Goal: Task Accomplishment & Management: Use online tool/utility

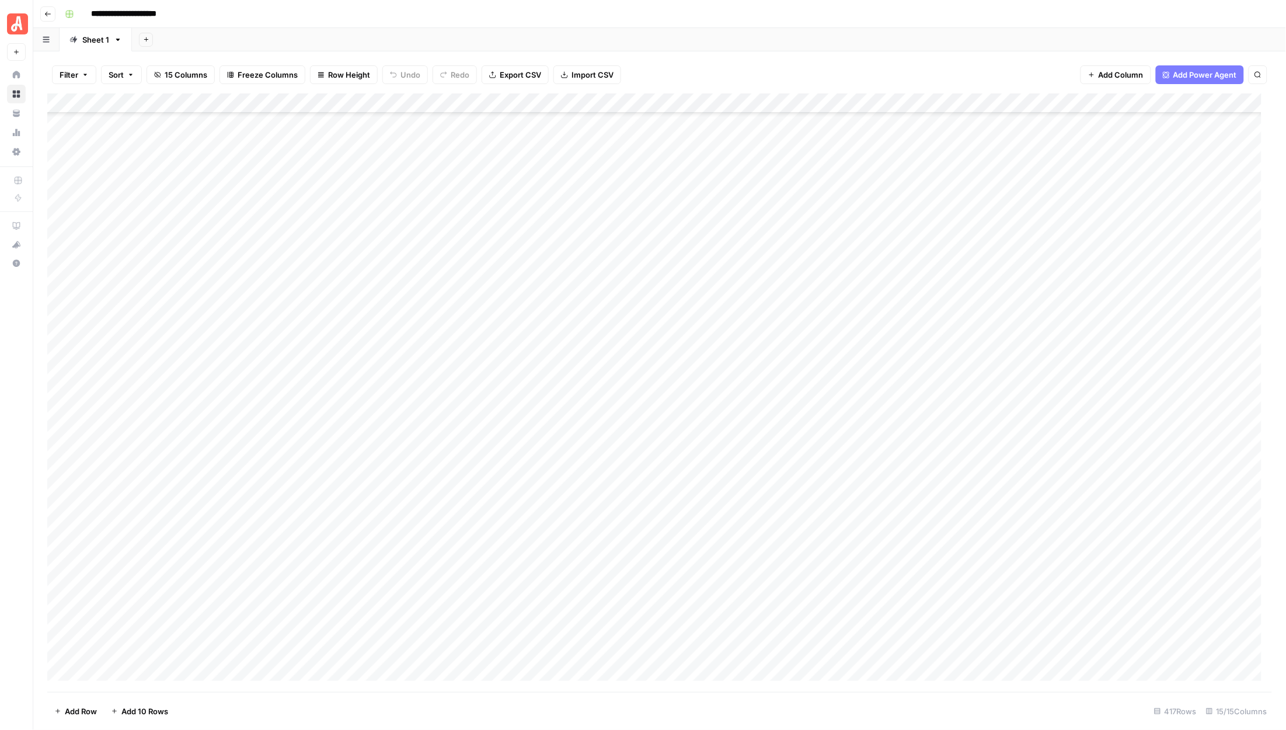
scroll to position [7727, 0]
click at [121, 672] on div "Add Column" at bounding box center [659, 392] width 1225 height 598
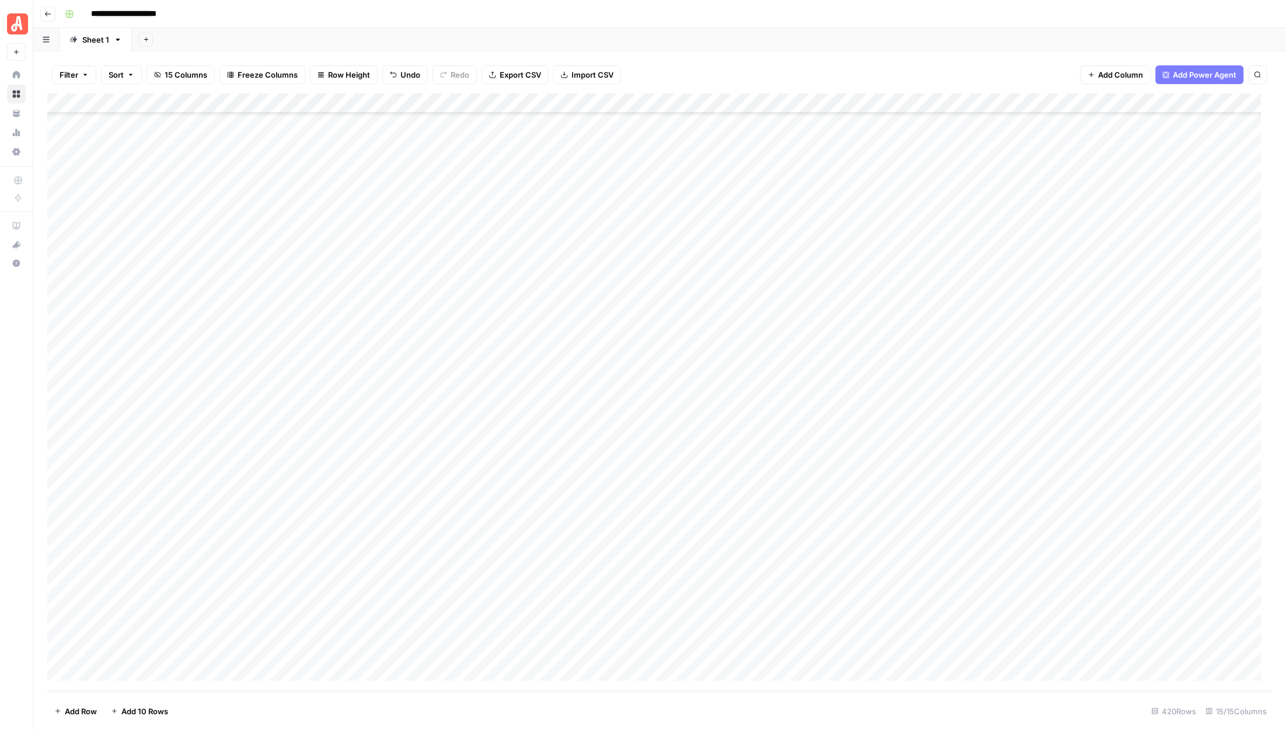
click at [121, 672] on div "Add Column" at bounding box center [659, 392] width 1225 height 598
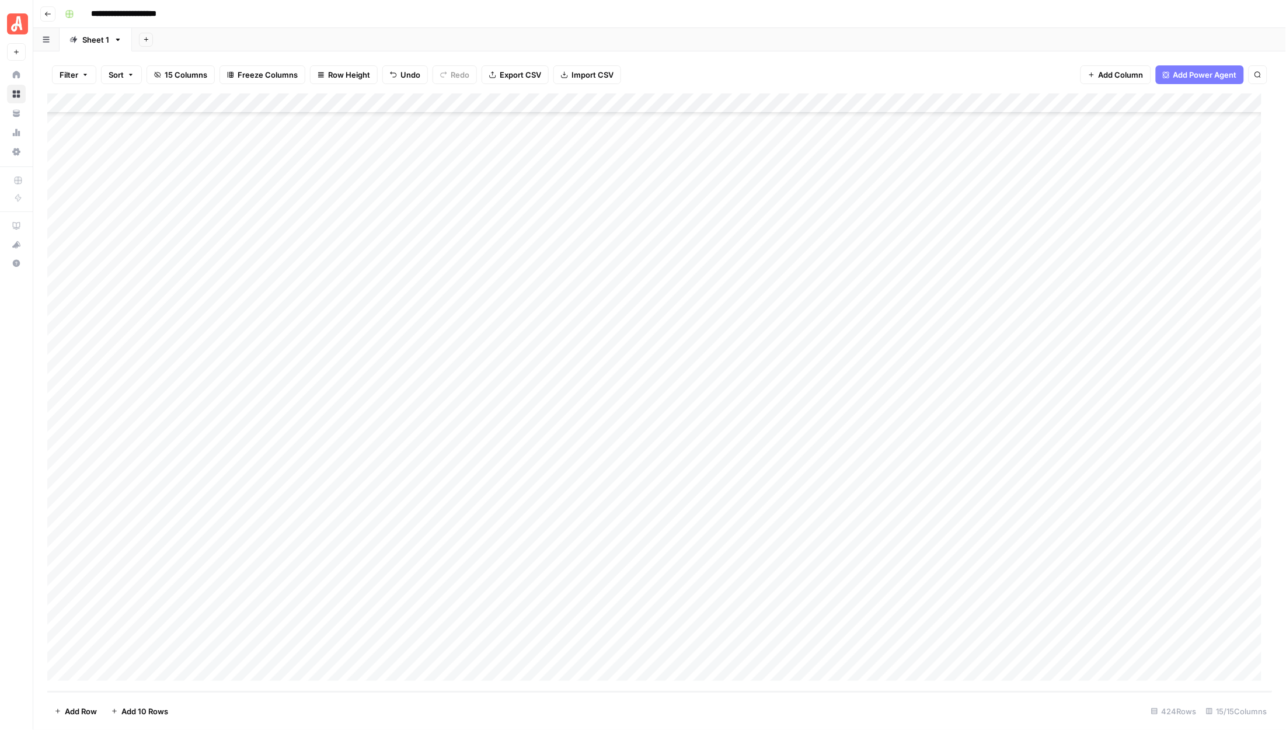
click at [121, 672] on div "Add Column" at bounding box center [659, 392] width 1225 height 598
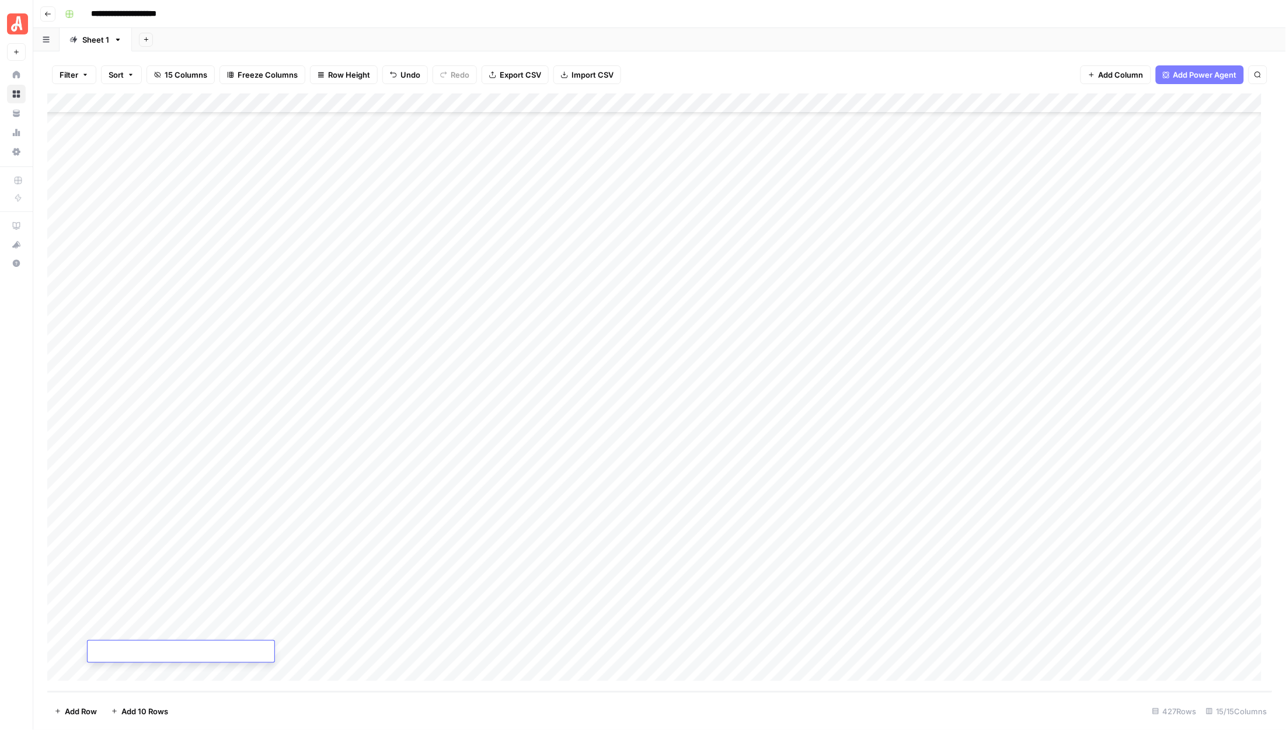
click at [251, 465] on div "Add Column" at bounding box center [659, 392] width 1225 height 598
click at [257, 447] on div "Add Column" at bounding box center [659, 392] width 1225 height 598
click at [127, 661] on div "Add Column" at bounding box center [659, 392] width 1225 height 598
click at [127, 667] on div "Add Column" at bounding box center [659, 392] width 1225 height 598
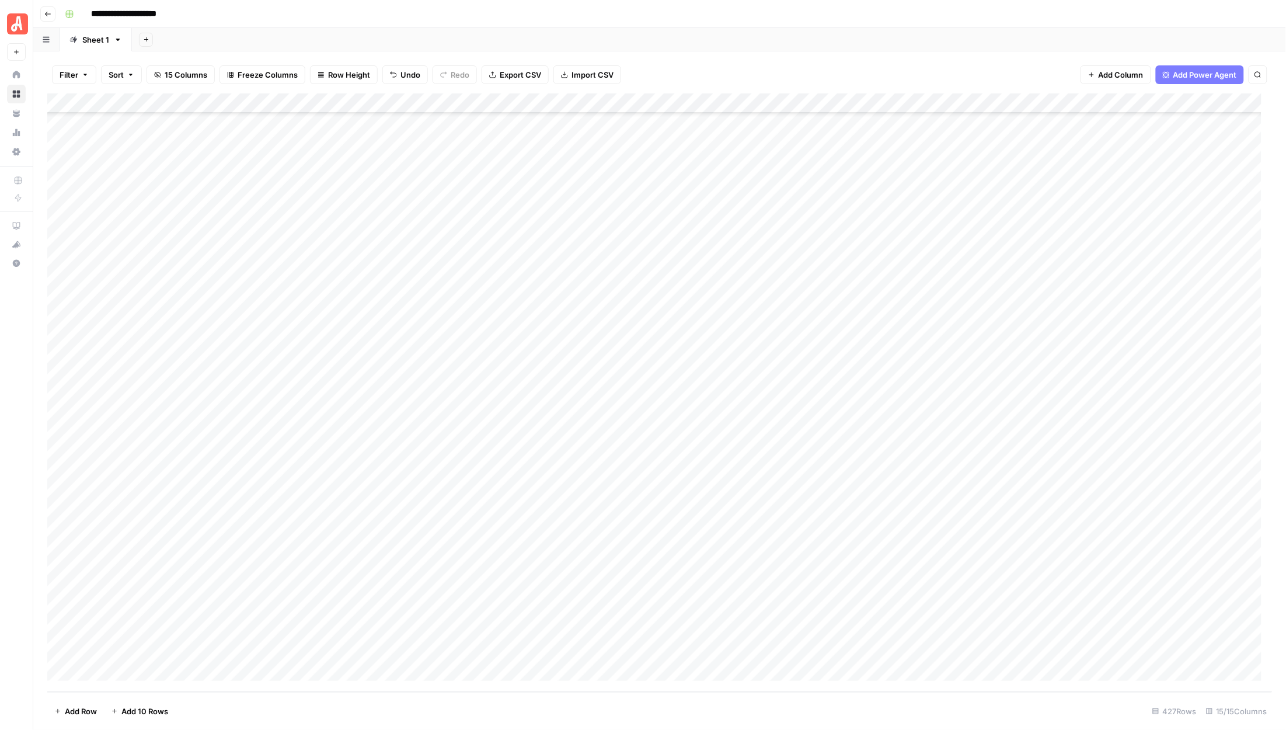
click at [127, 667] on div "Add Column" at bounding box center [659, 392] width 1225 height 598
click at [266, 520] on div "Add Column" at bounding box center [659, 392] width 1225 height 598
click at [117, 668] on div "Add Column" at bounding box center [659, 392] width 1225 height 598
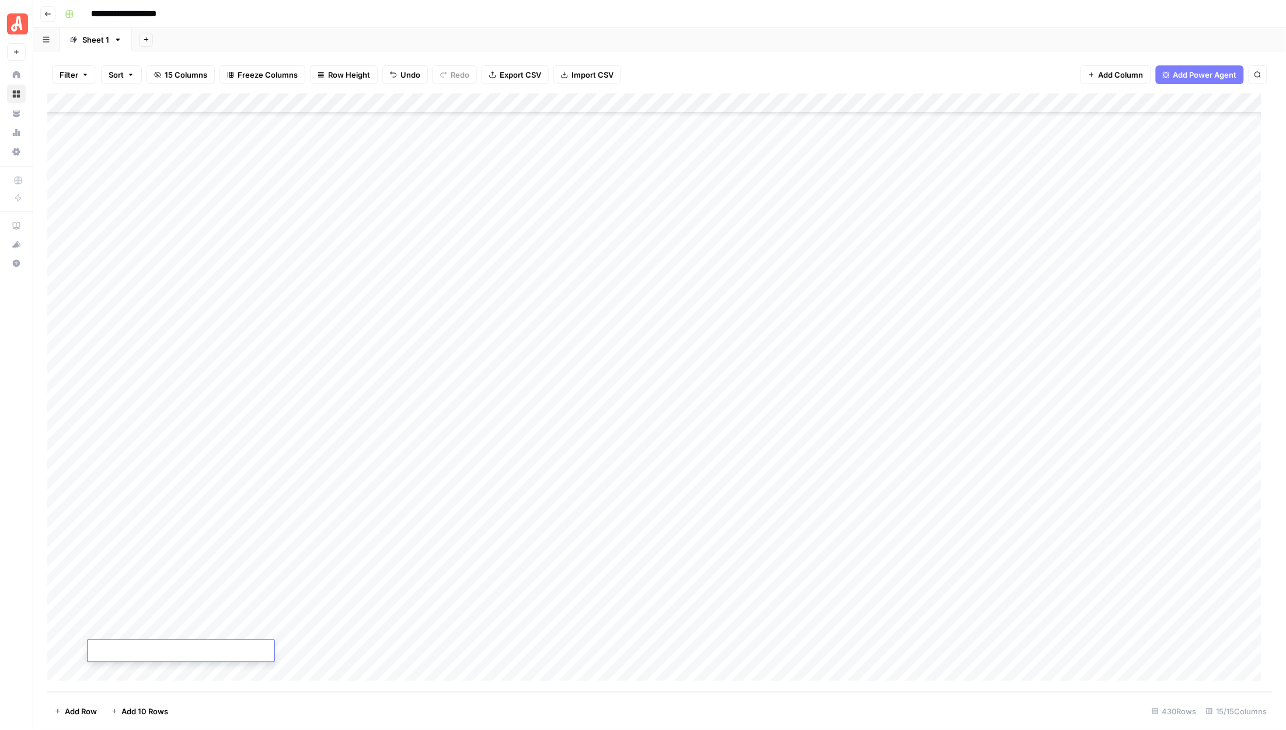
click at [117, 668] on div "Add Column" at bounding box center [659, 392] width 1225 height 598
click at [287, 590] on div "Add Column" at bounding box center [659, 392] width 1225 height 598
click at [142, 482] on div "Add Column" at bounding box center [659, 392] width 1225 height 598
click at [62, 371] on div "Add Column" at bounding box center [659, 392] width 1225 height 598
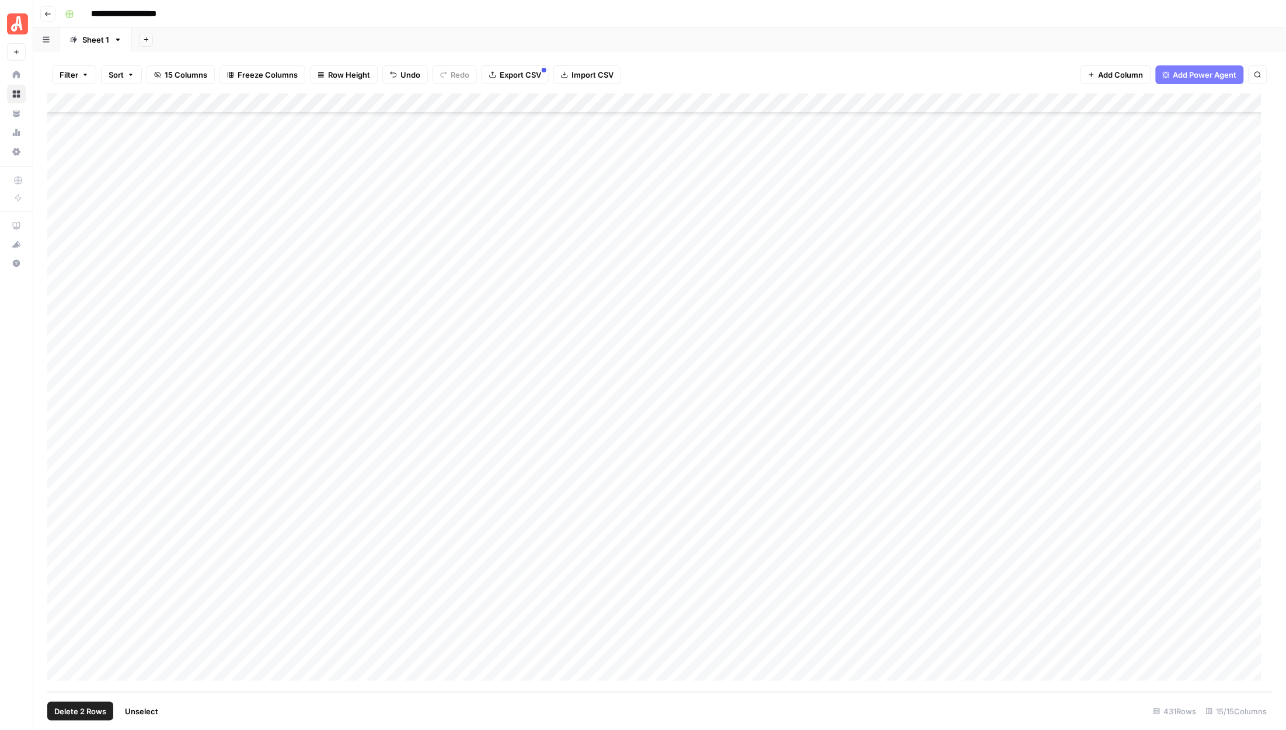
click at [61, 392] on div "Add Column" at bounding box center [659, 392] width 1225 height 598
click at [60, 414] on div "Add Column" at bounding box center [659, 392] width 1225 height 598
click at [57, 433] on div "Add Column" at bounding box center [659, 392] width 1225 height 598
click at [63, 453] on div "Add Column" at bounding box center [659, 392] width 1225 height 598
click at [61, 470] on div "Add Column" at bounding box center [659, 392] width 1225 height 598
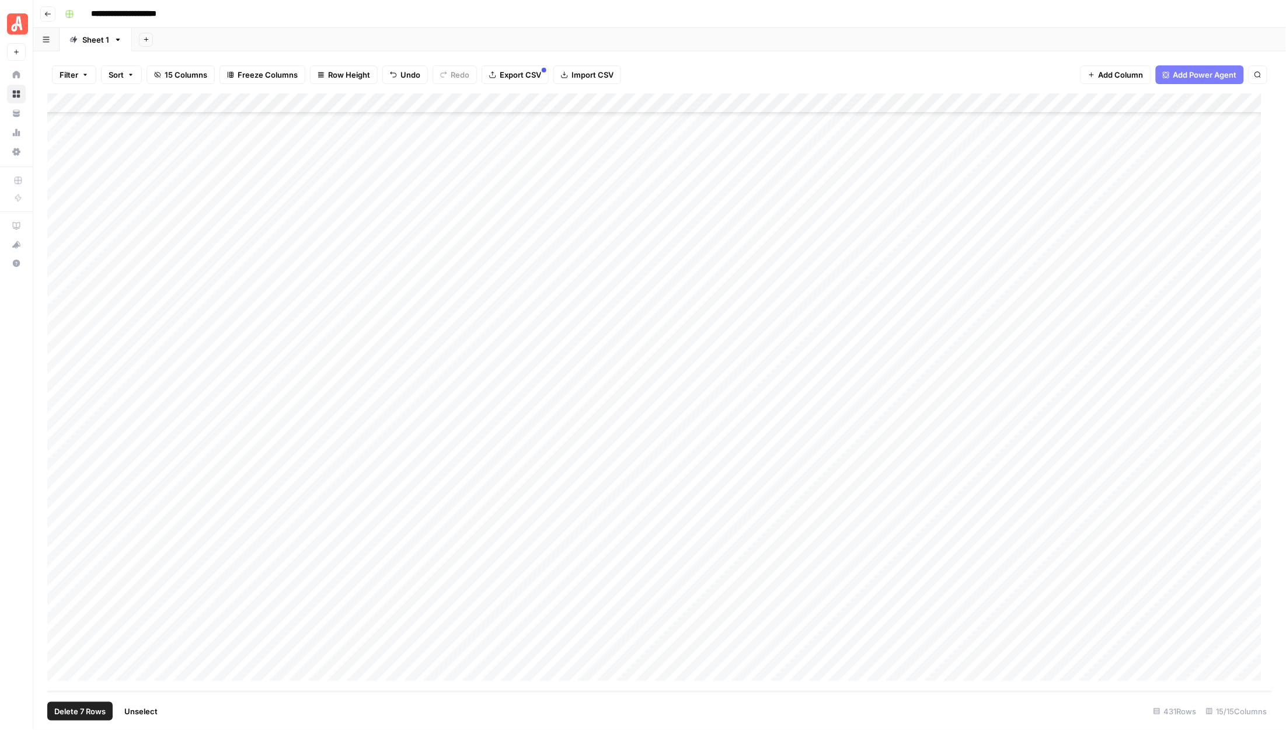
drag, startPoint x: 62, startPoint y: 489, endPoint x: 62, endPoint y: 495, distance: 5.9
click at [62, 491] on div "Add Column" at bounding box center [659, 392] width 1225 height 598
click at [63, 512] on div "Add Column" at bounding box center [659, 392] width 1225 height 598
click at [60, 530] on div "Add Column" at bounding box center [659, 392] width 1225 height 598
click at [61, 550] on div "Add Column" at bounding box center [659, 392] width 1225 height 598
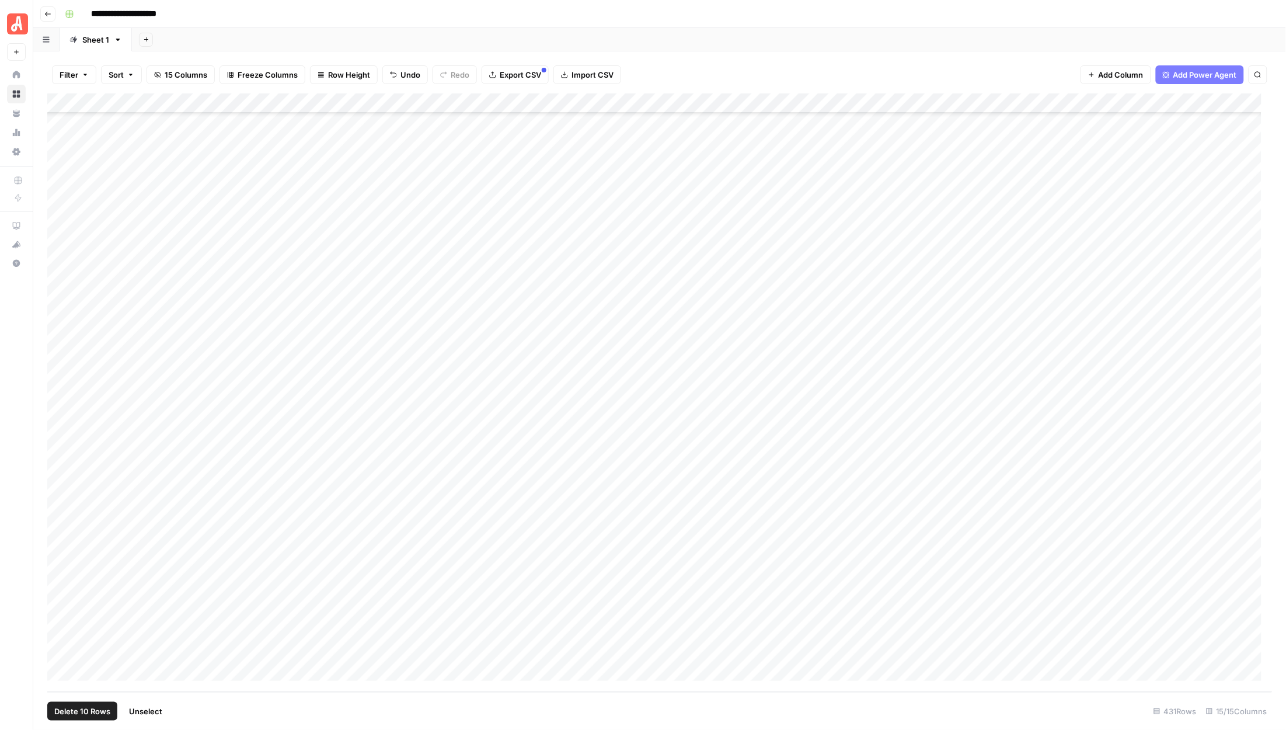
click at [59, 574] on div "Add Column" at bounding box center [659, 392] width 1225 height 598
click at [59, 588] on div "Add Column" at bounding box center [659, 392] width 1225 height 598
click at [58, 608] on div "Add Column" at bounding box center [659, 392] width 1225 height 598
click at [58, 632] on div "Add Column" at bounding box center [659, 392] width 1225 height 598
click at [60, 645] on div "Add Column" at bounding box center [659, 392] width 1225 height 598
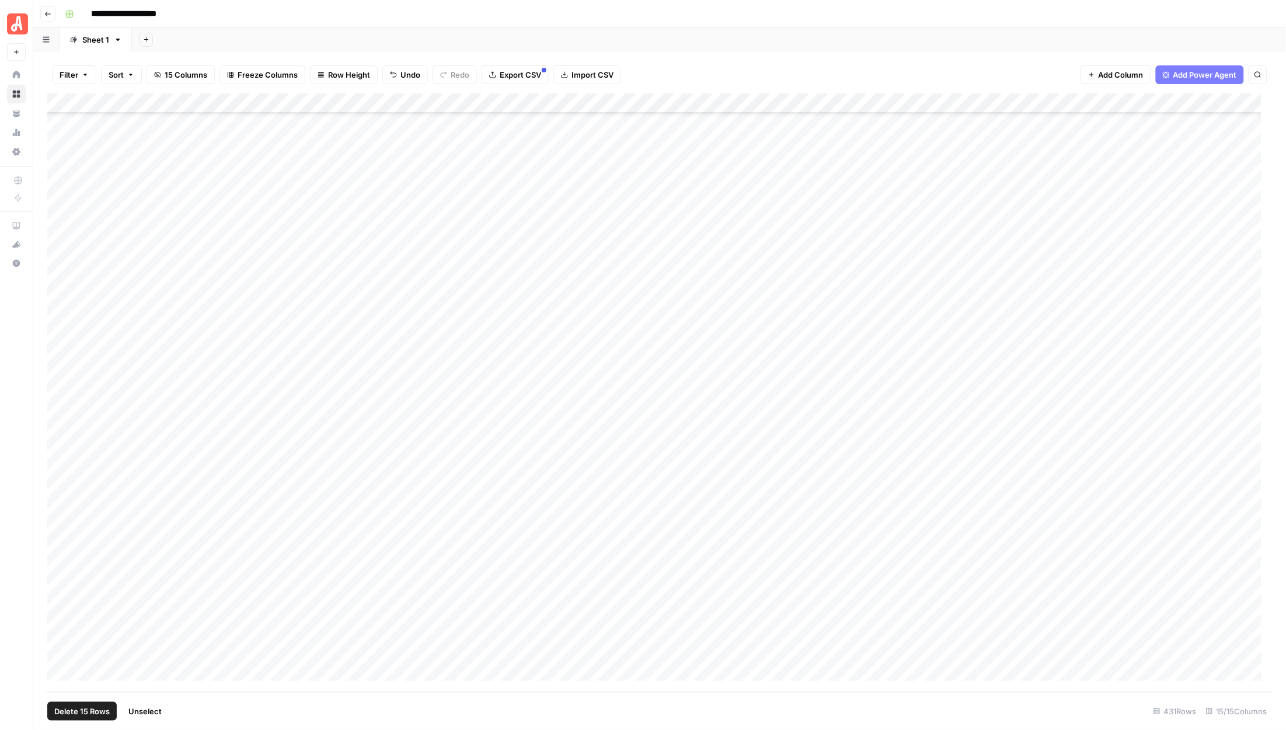
click at [638, 104] on div "Add Column" at bounding box center [659, 392] width 1225 height 598
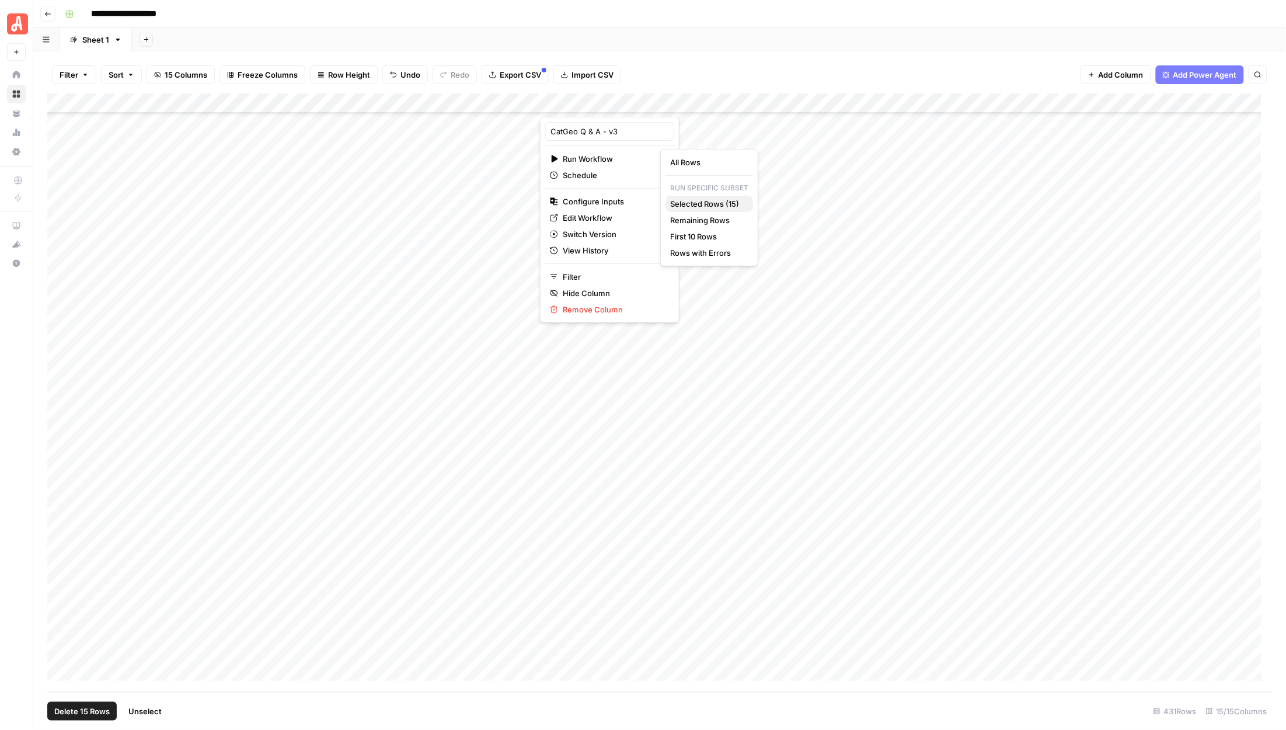
click at [693, 198] on span "Selected Rows (15)" at bounding box center [707, 204] width 74 height 12
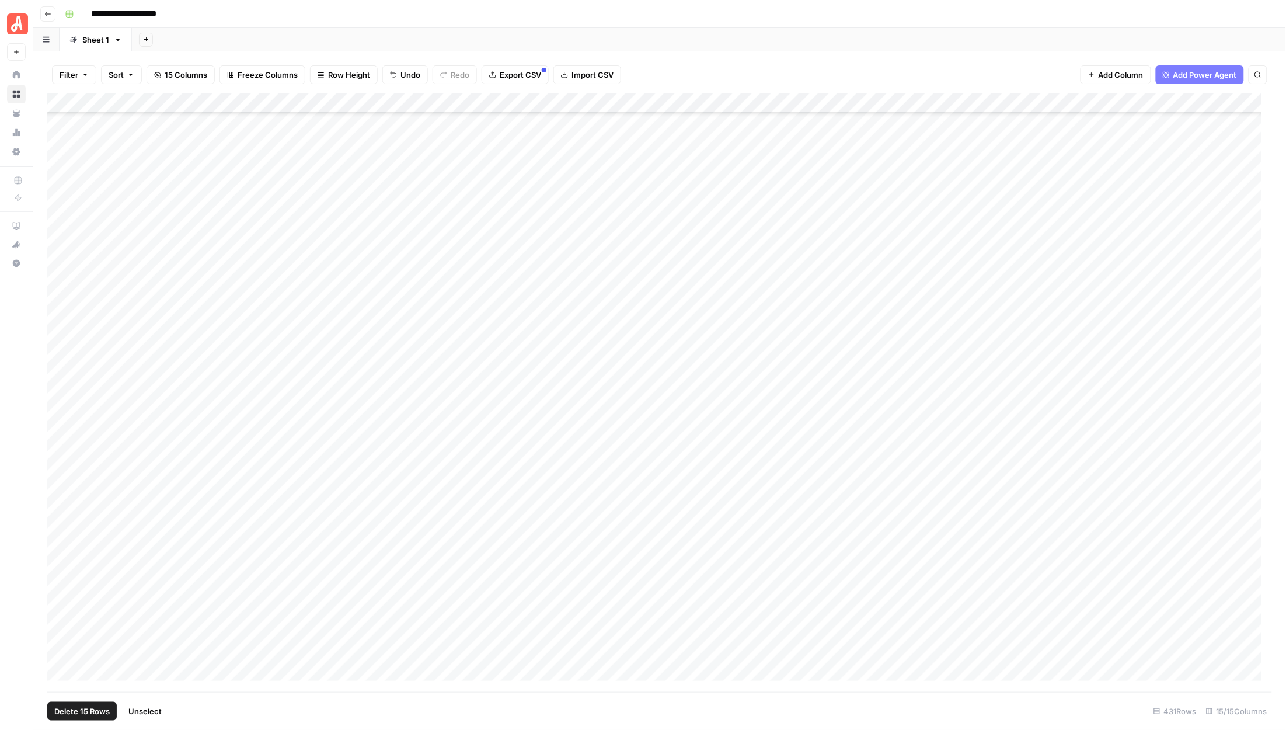
click at [141, 710] on span "Unselect" at bounding box center [144, 711] width 33 height 12
click at [654, 375] on div "Add Column" at bounding box center [659, 392] width 1225 height 598
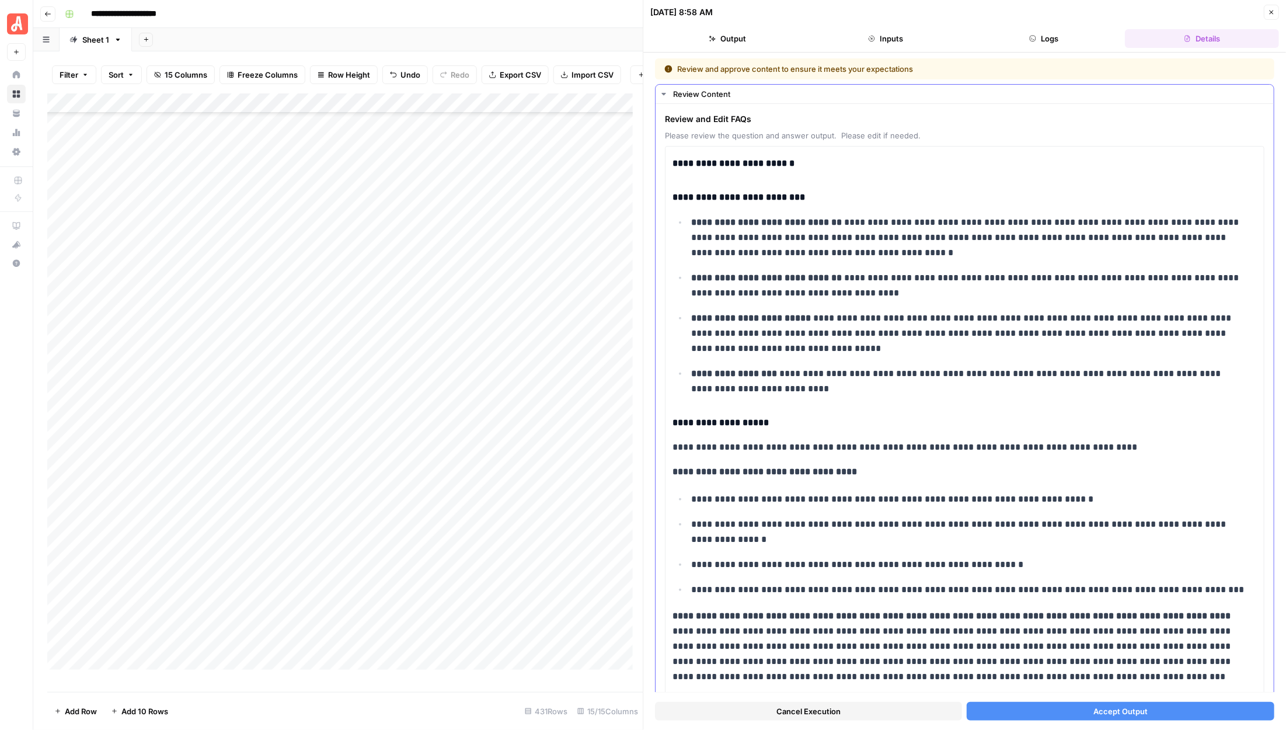
scroll to position [395, 0]
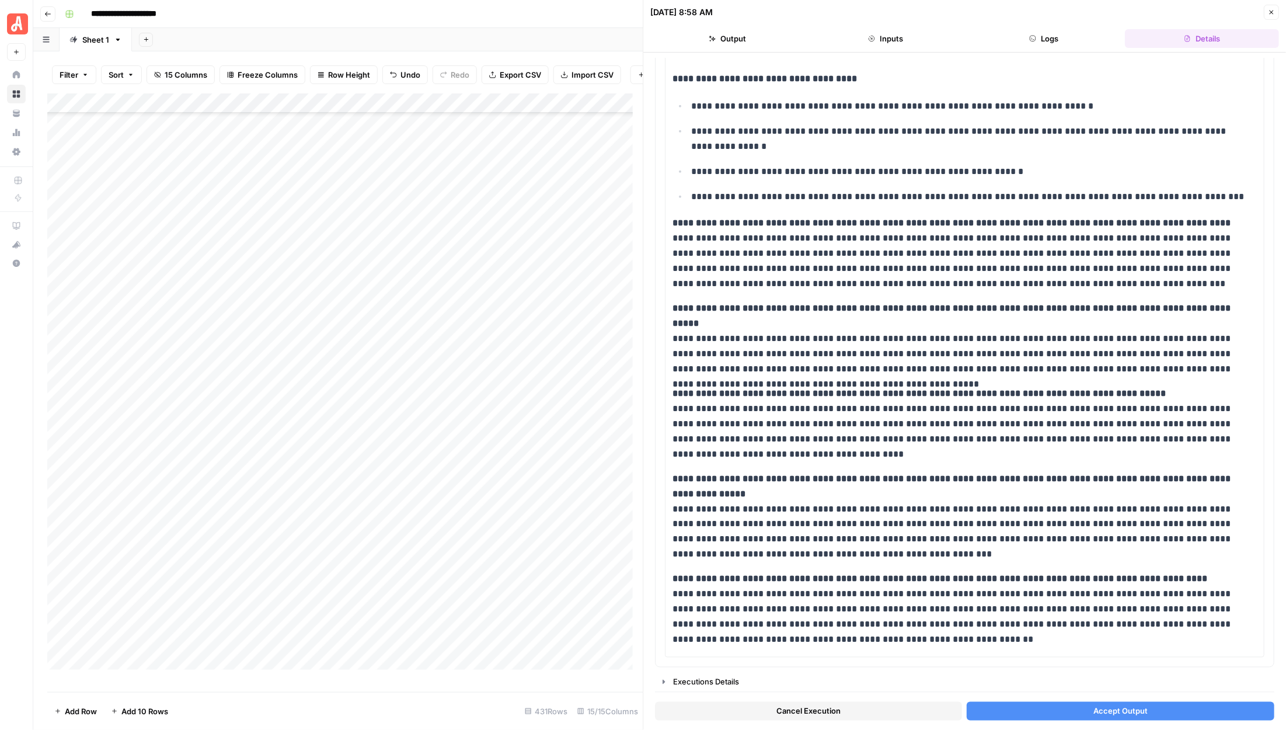
click at [1095, 707] on span "Accept Output" at bounding box center [1120, 711] width 54 height 12
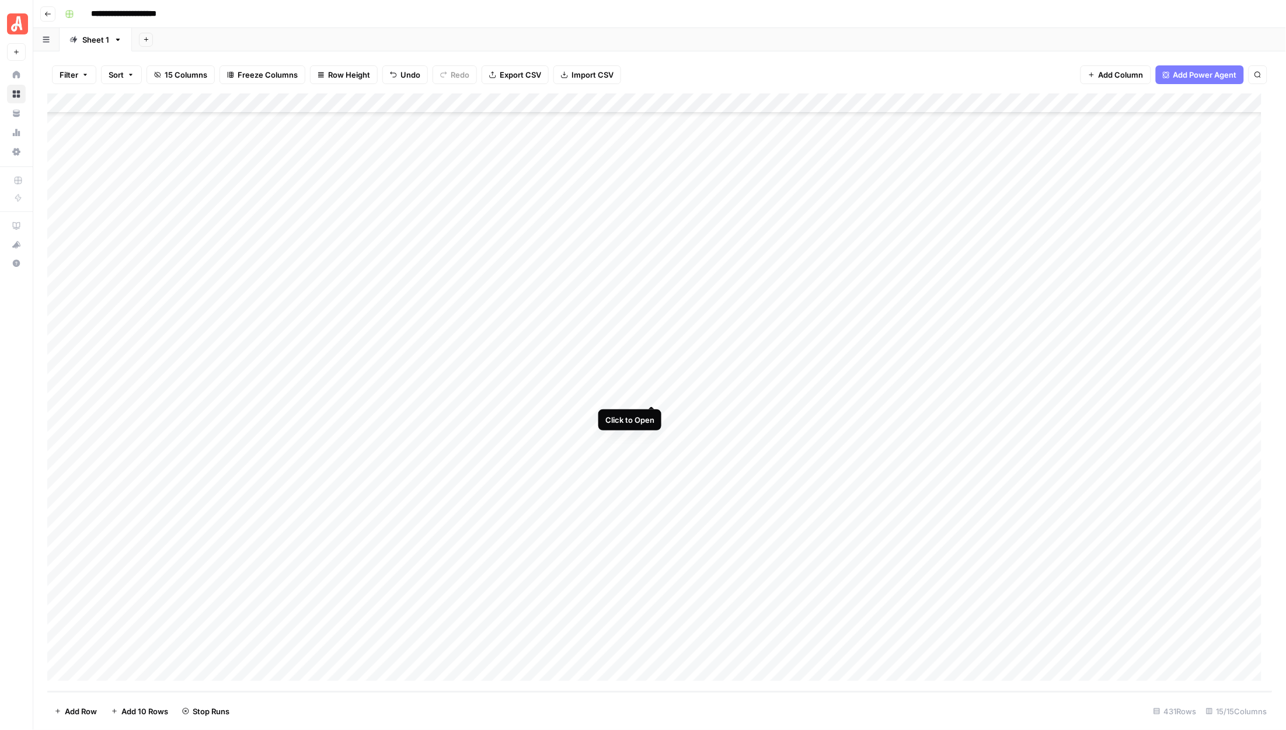
click at [649, 393] on div "Add Column" at bounding box center [659, 392] width 1225 height 598
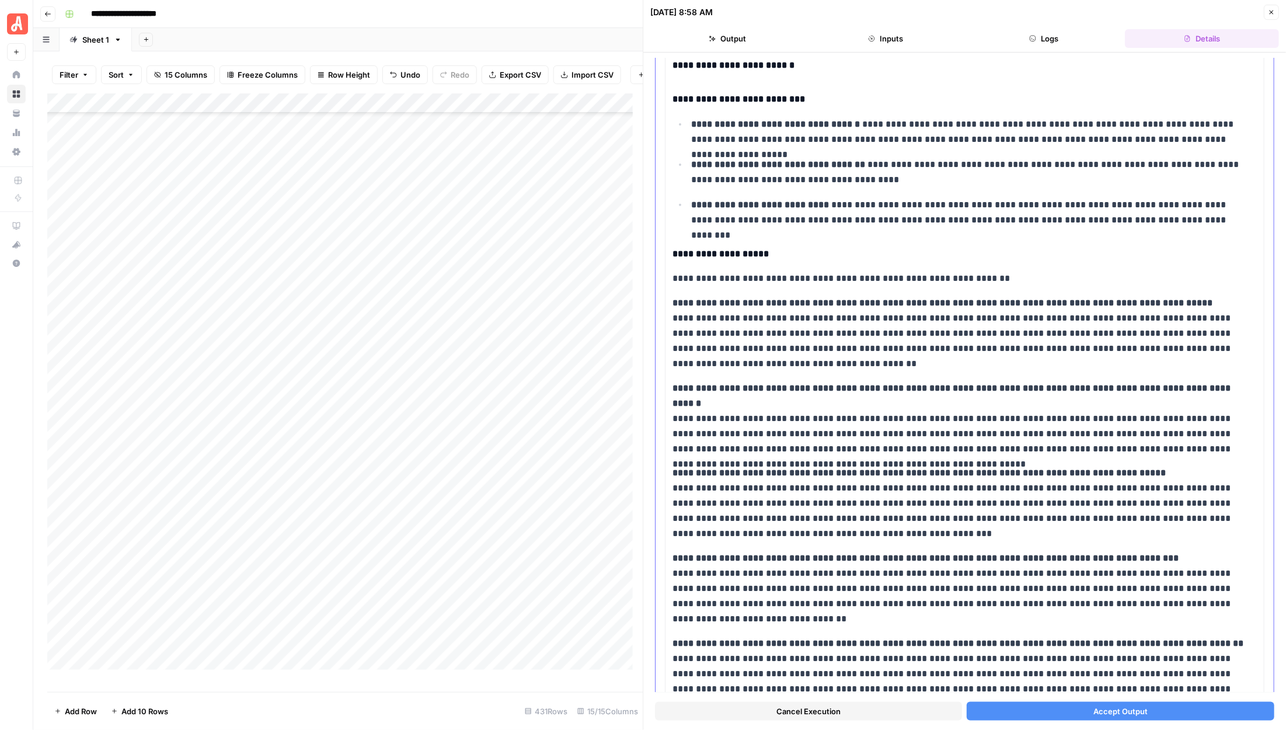
scroll to position [164, 0]
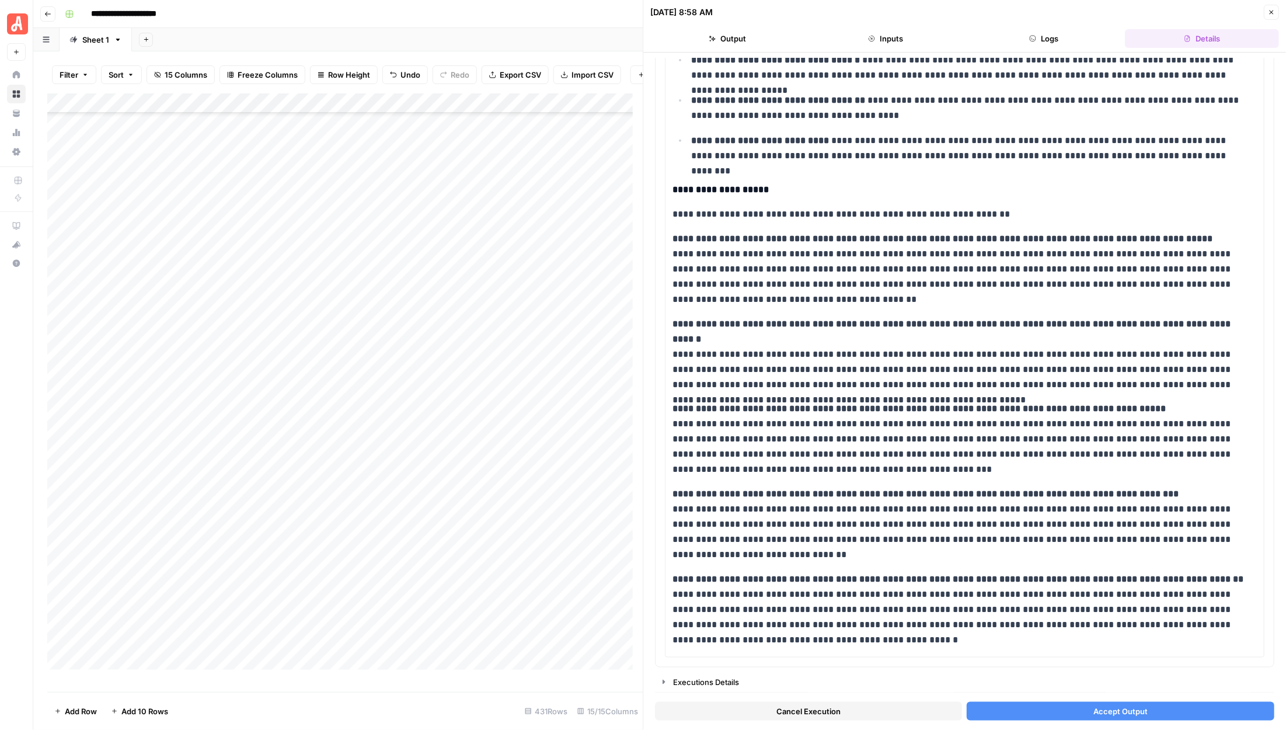
click at [1072, 708] on button "Accept Output" at bounding box center [1120, 711] width 307 height 19
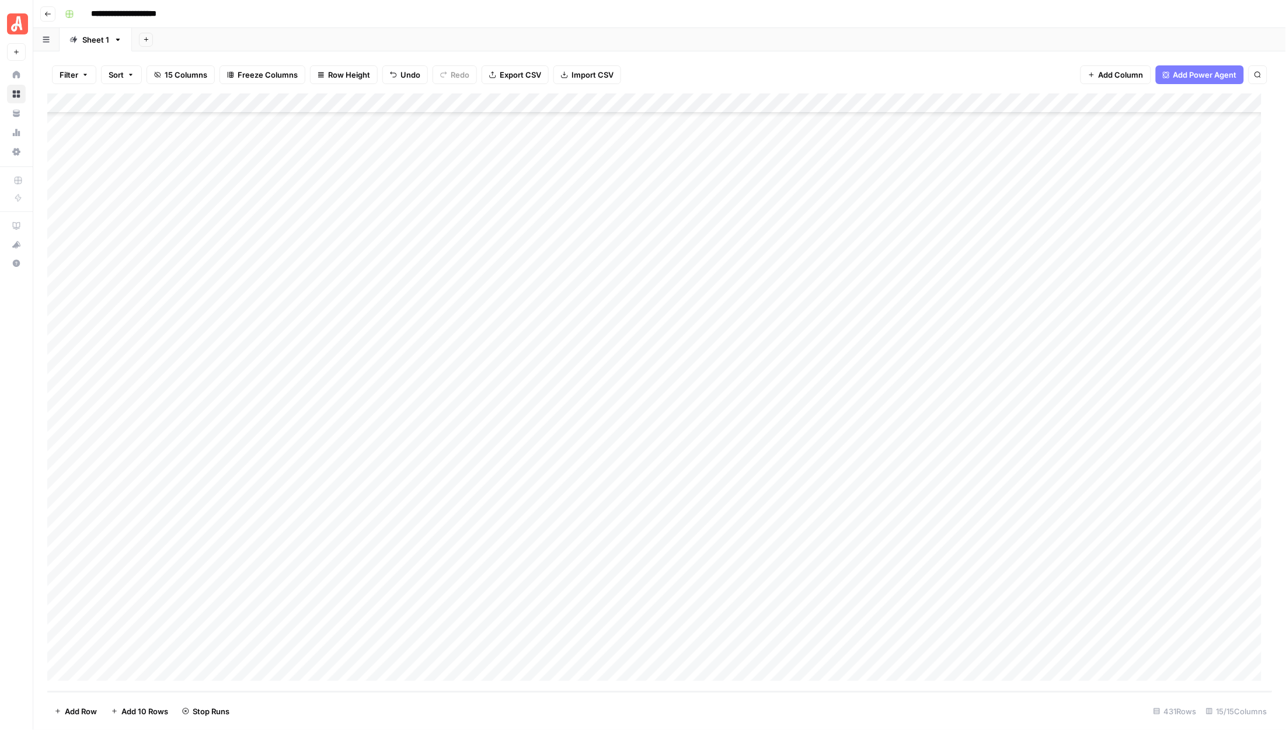
click at [652, 412] on div "Add Column" at bounding box center [659, 392] width 1225 height 598
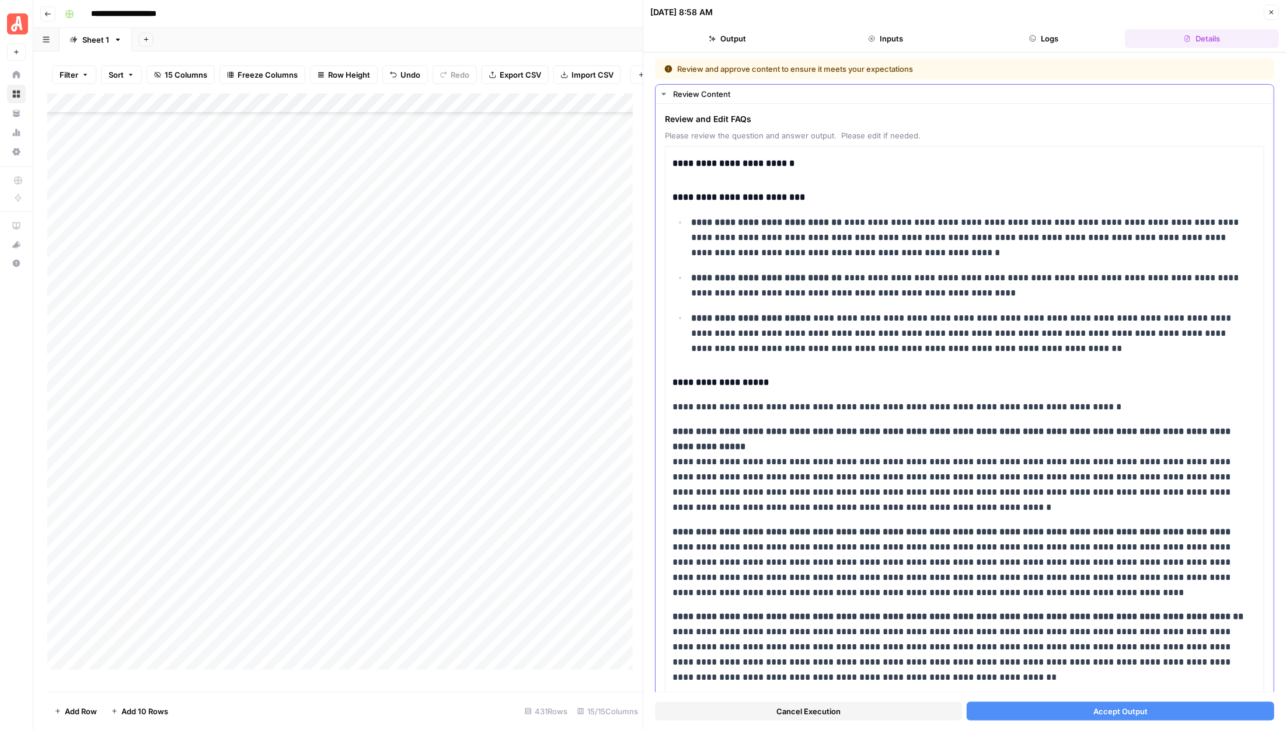
scroll to position [209, 0]
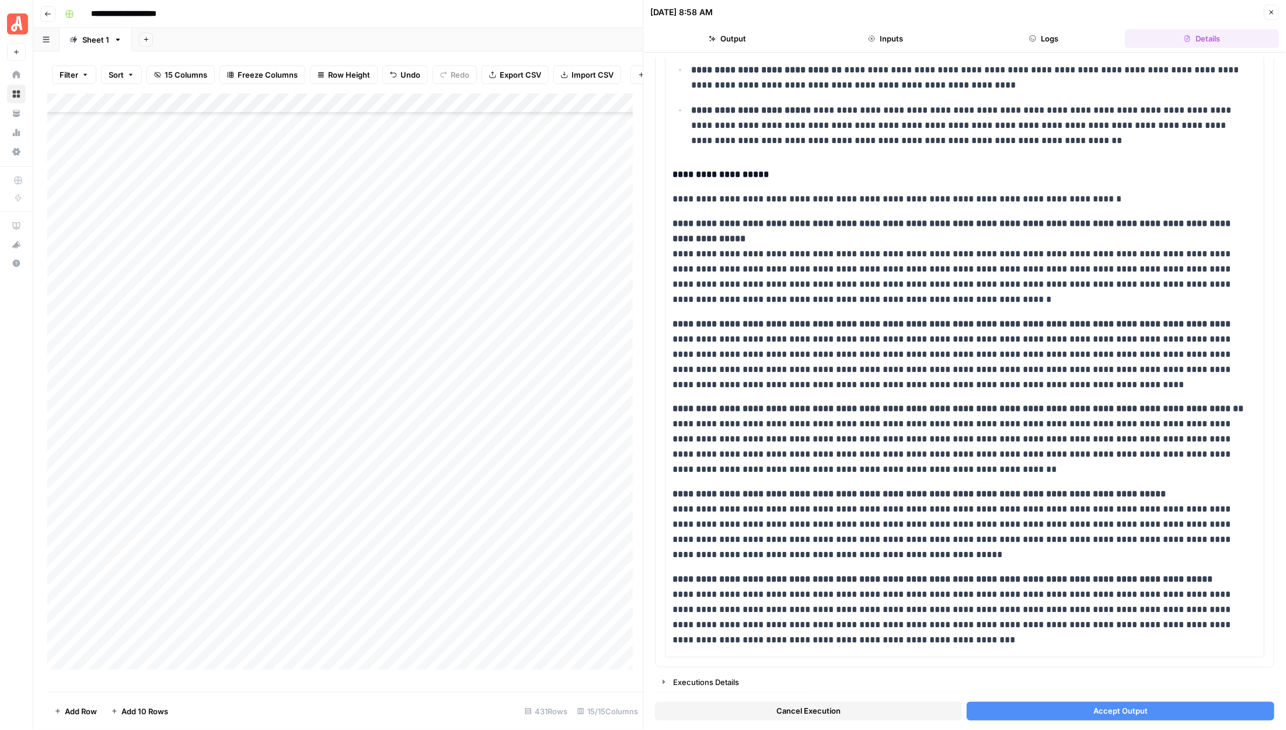
click at [1069, 702] on button "Accept Output" at bounding box center [1120, 711] width 307 height 19
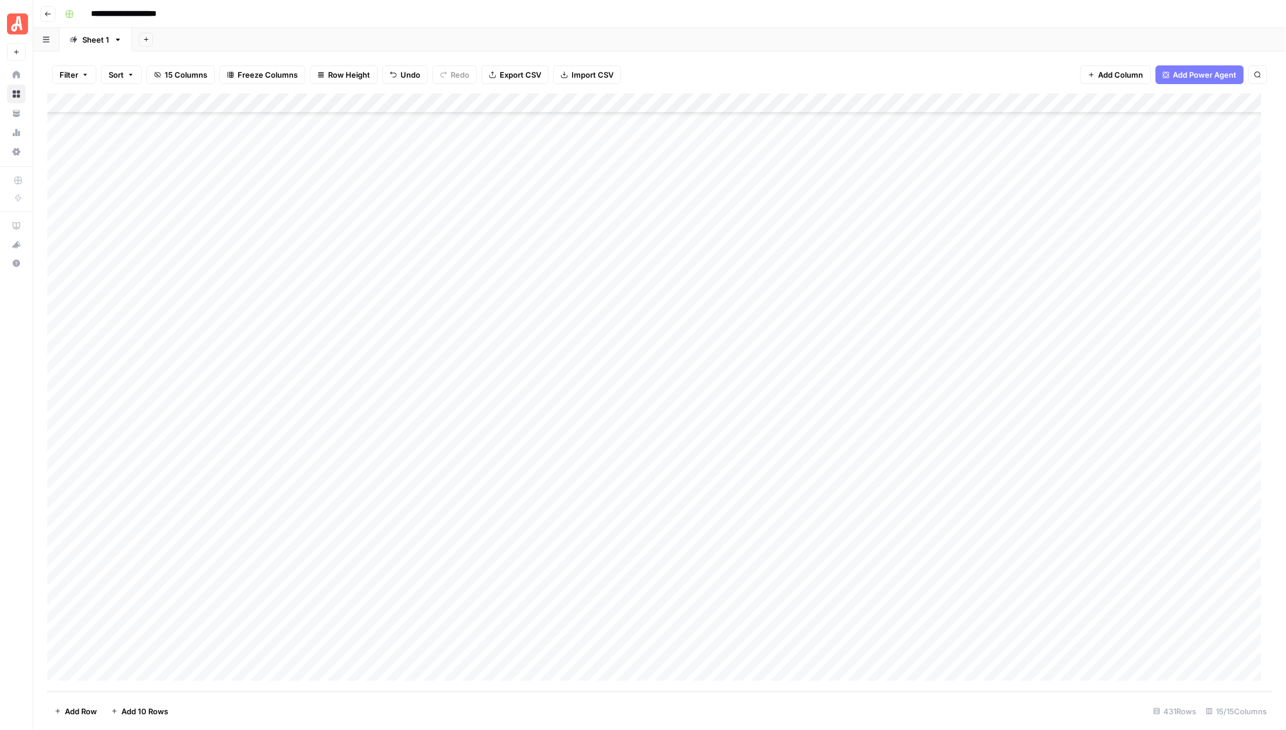
click at [651, 435] on div "Add Column" at bounding box center [659, 392] width 1225 height 598
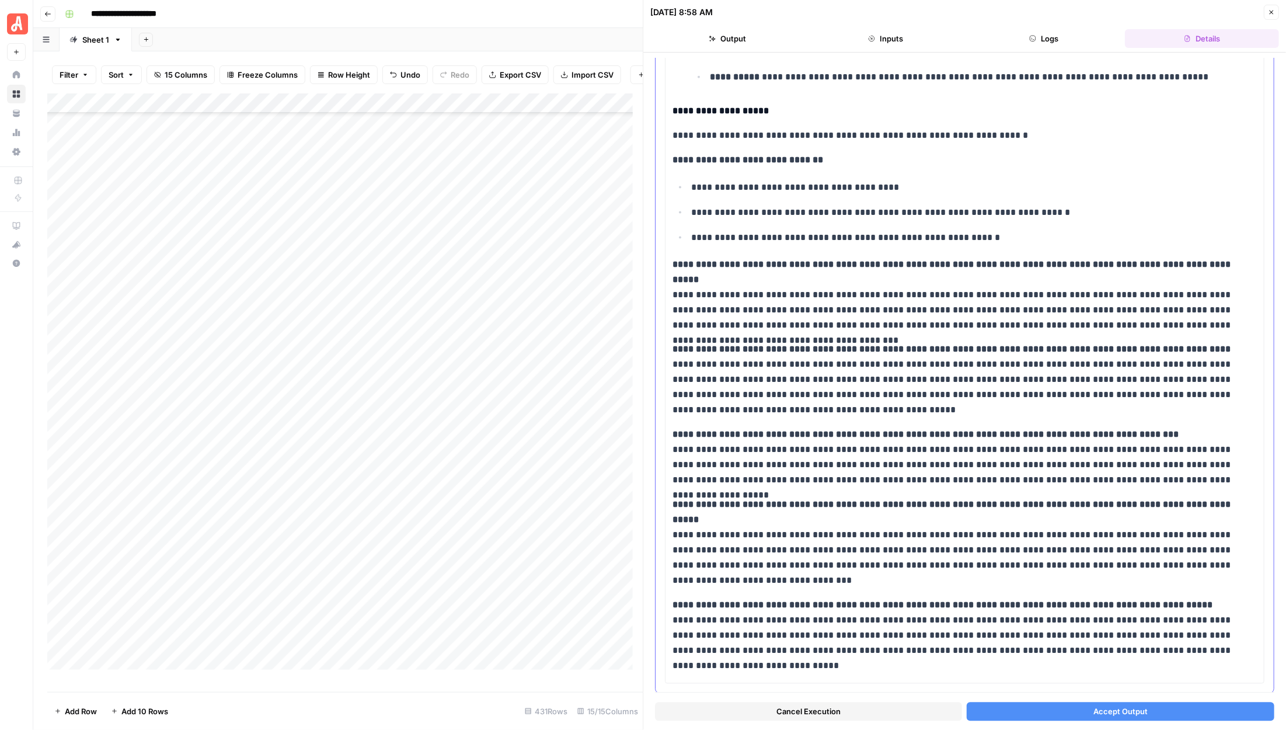
scroll to position [597, 0]
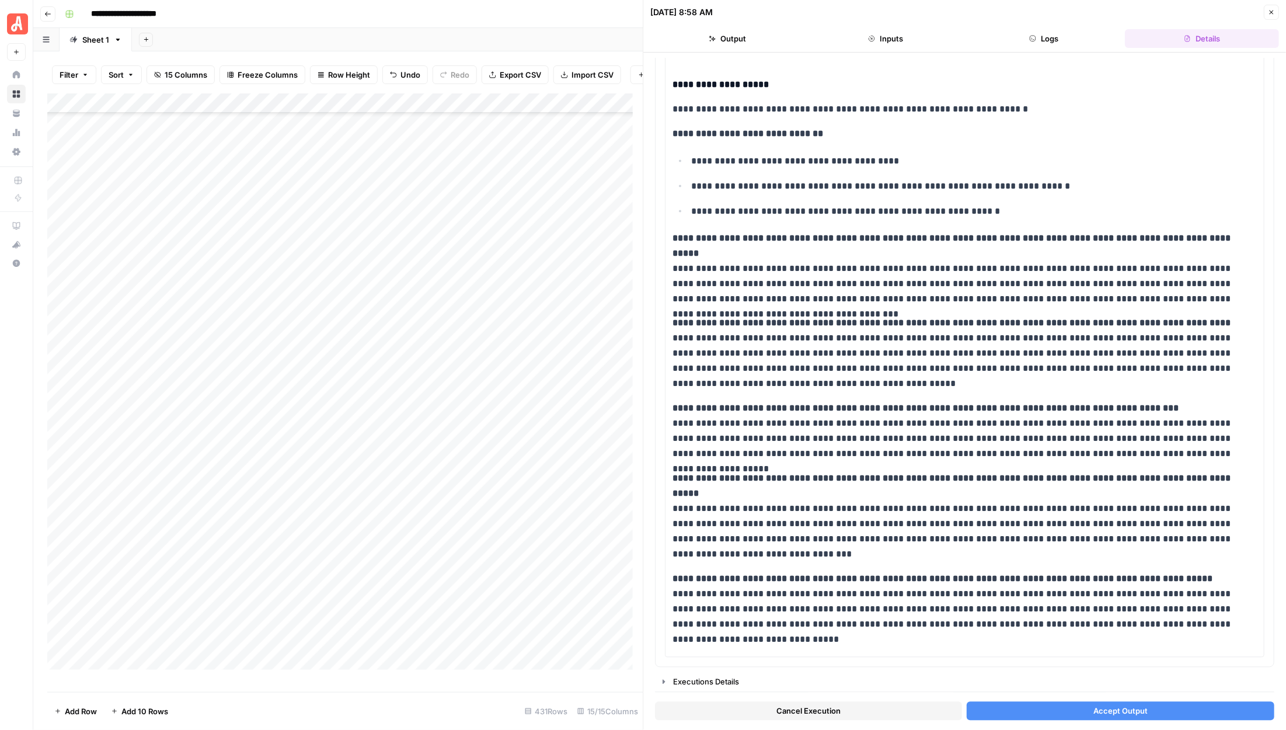
click at [1082, 703] on button "Accept Output" at bounding box center [1120, 711] width 307 height 19
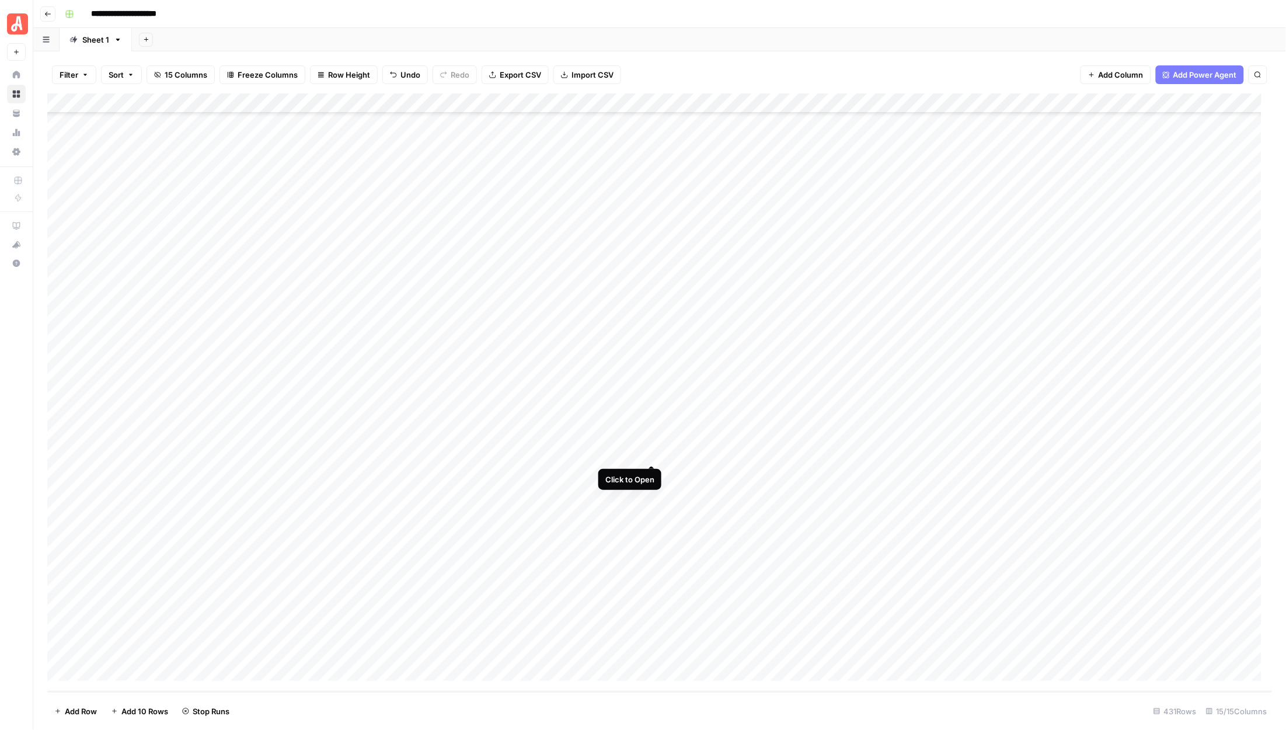
click at [649, 449] on div "Add Column" at bounding box center [659, 392] width 1225 height 598
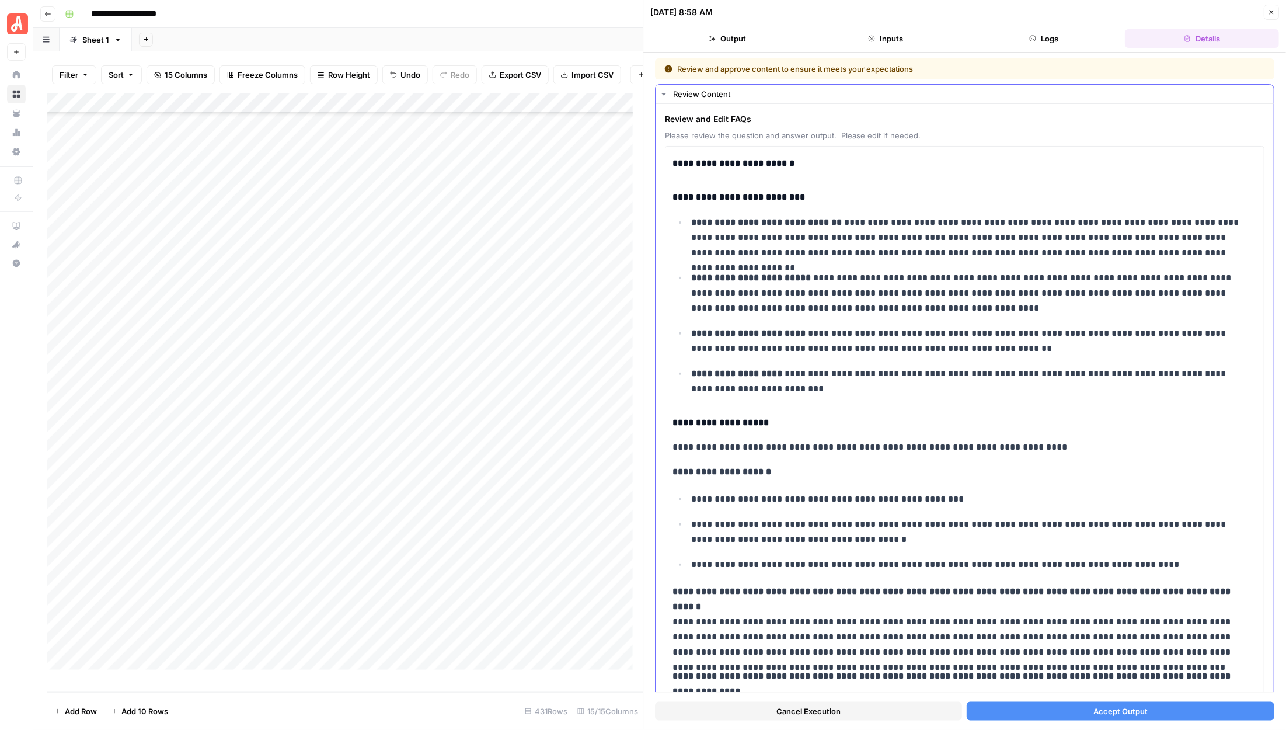
scroll to position [385, 0]
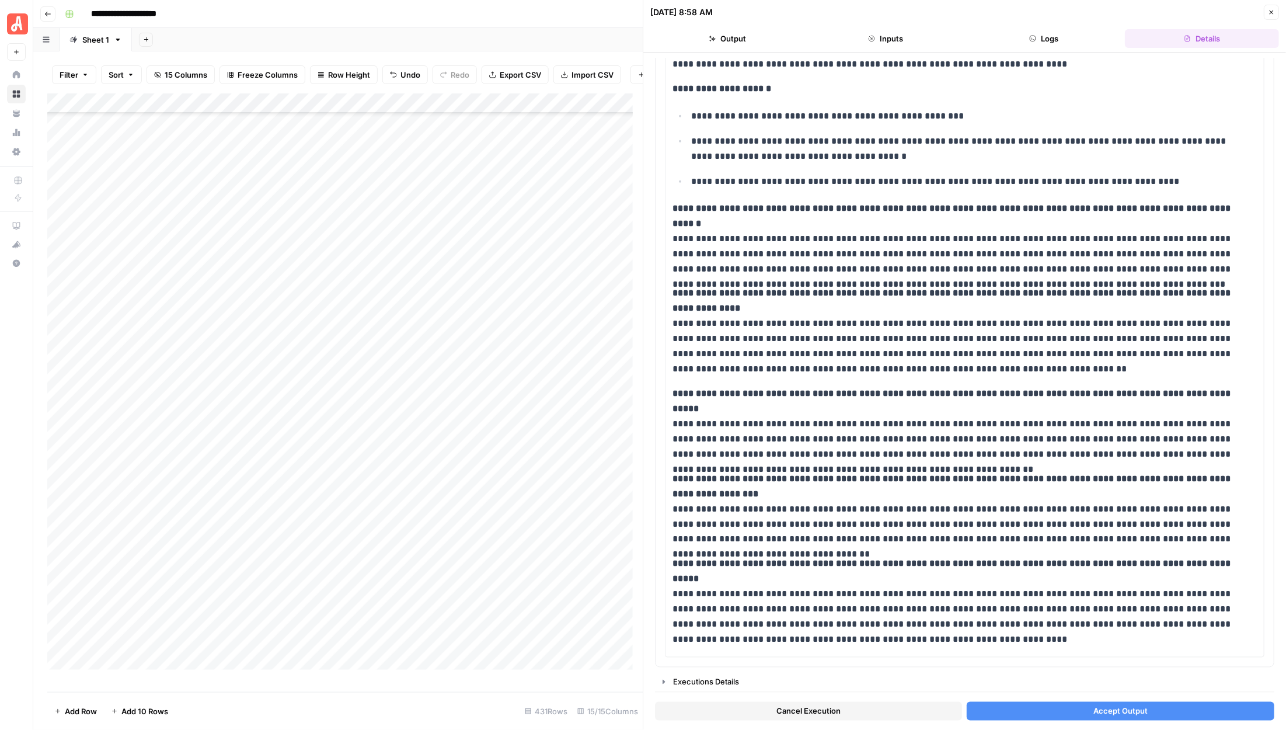
click at [1043, 704] on button "Accept Output" at bounding box center [1120, 711] width 307 height 19
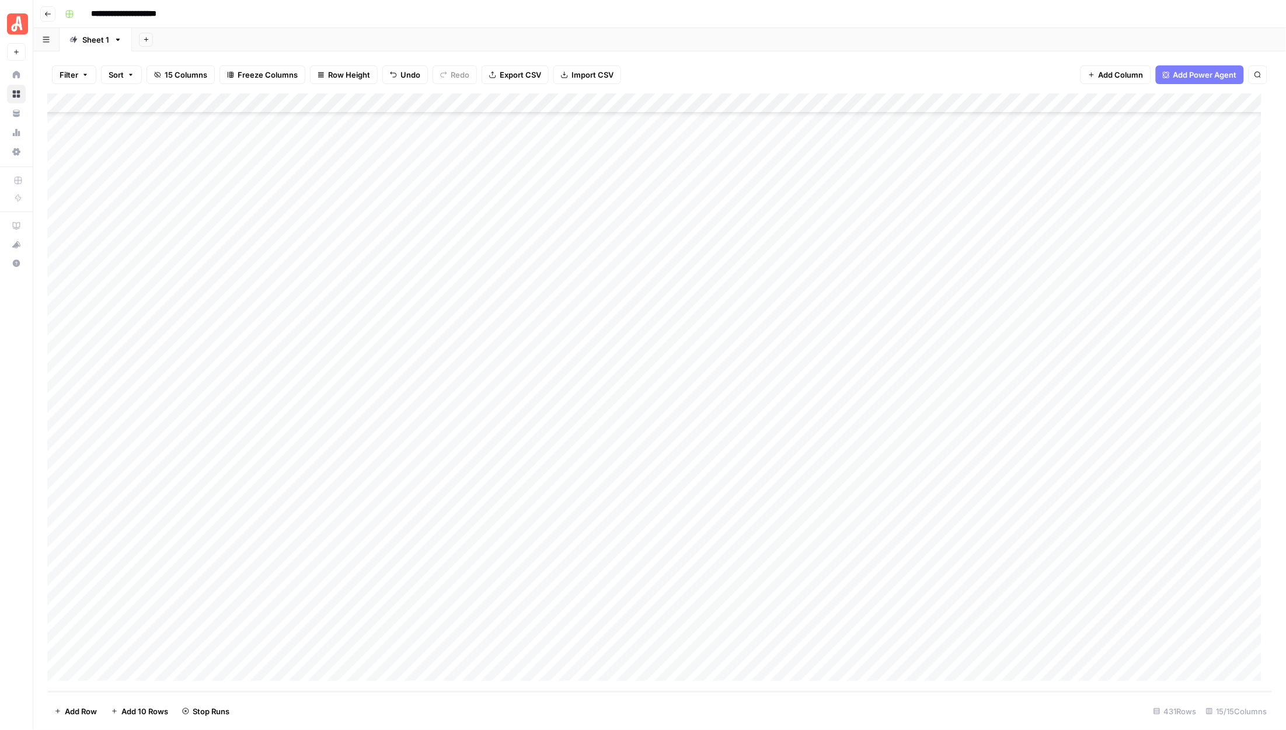
click at [649, 473] on div "Add Column" at bounding box center [659, 392] width 1225 height 598
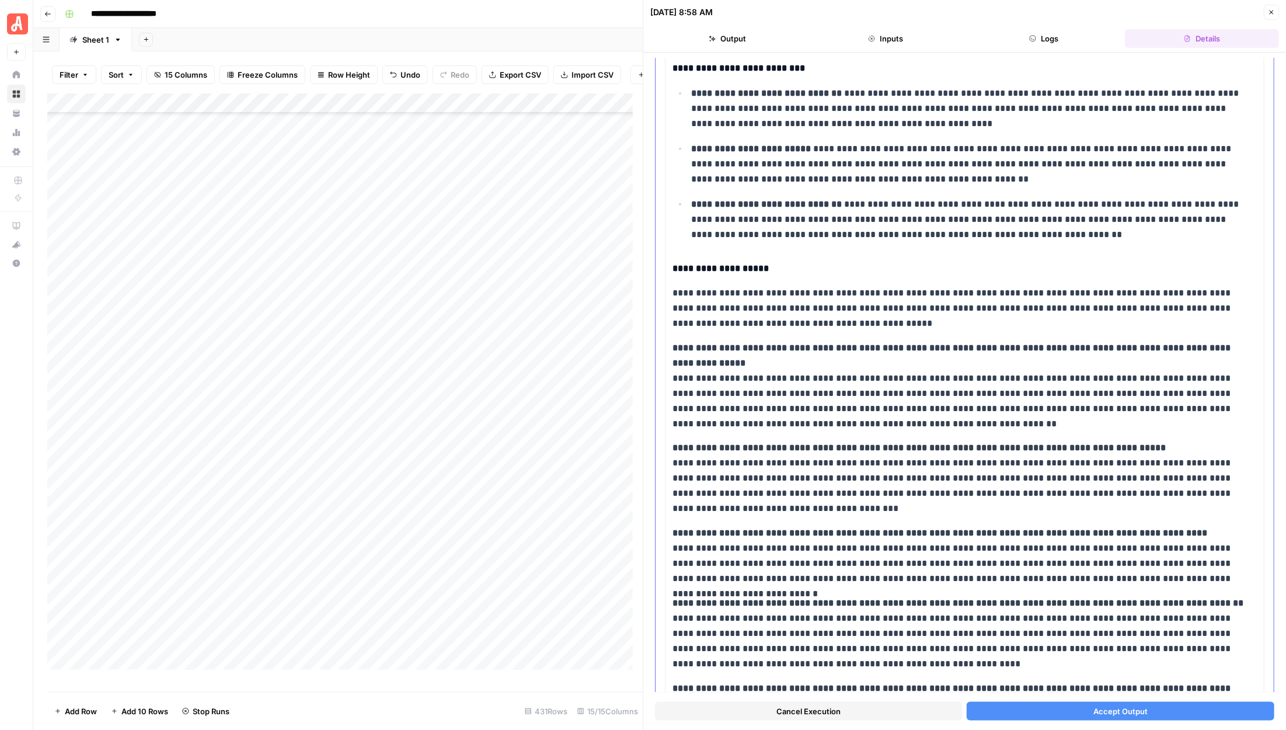
scroll to position [240, 0]
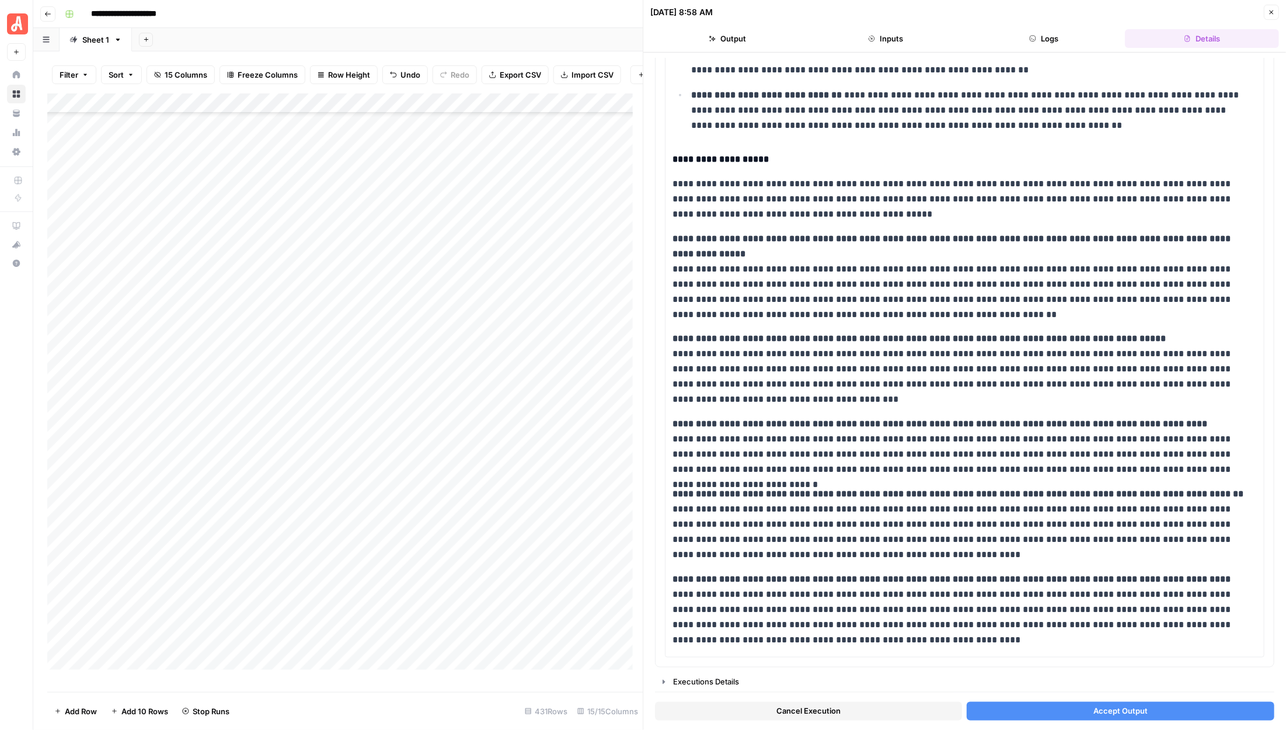
click at [1070, 706] on button "Accept Output" at bounding box center [1120, 711] width 307 height 19
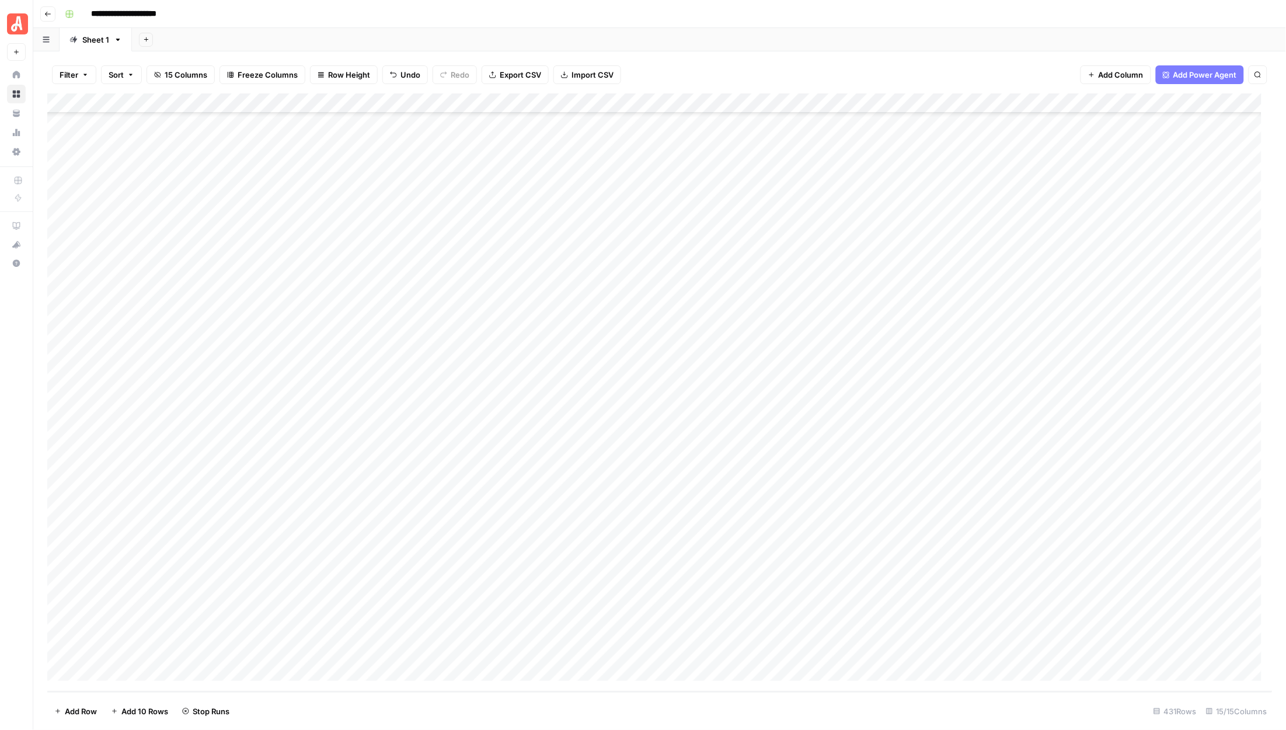
click at [651, 490] on div "Add Column" at bounding box center [659, 392] width 1225 height 598
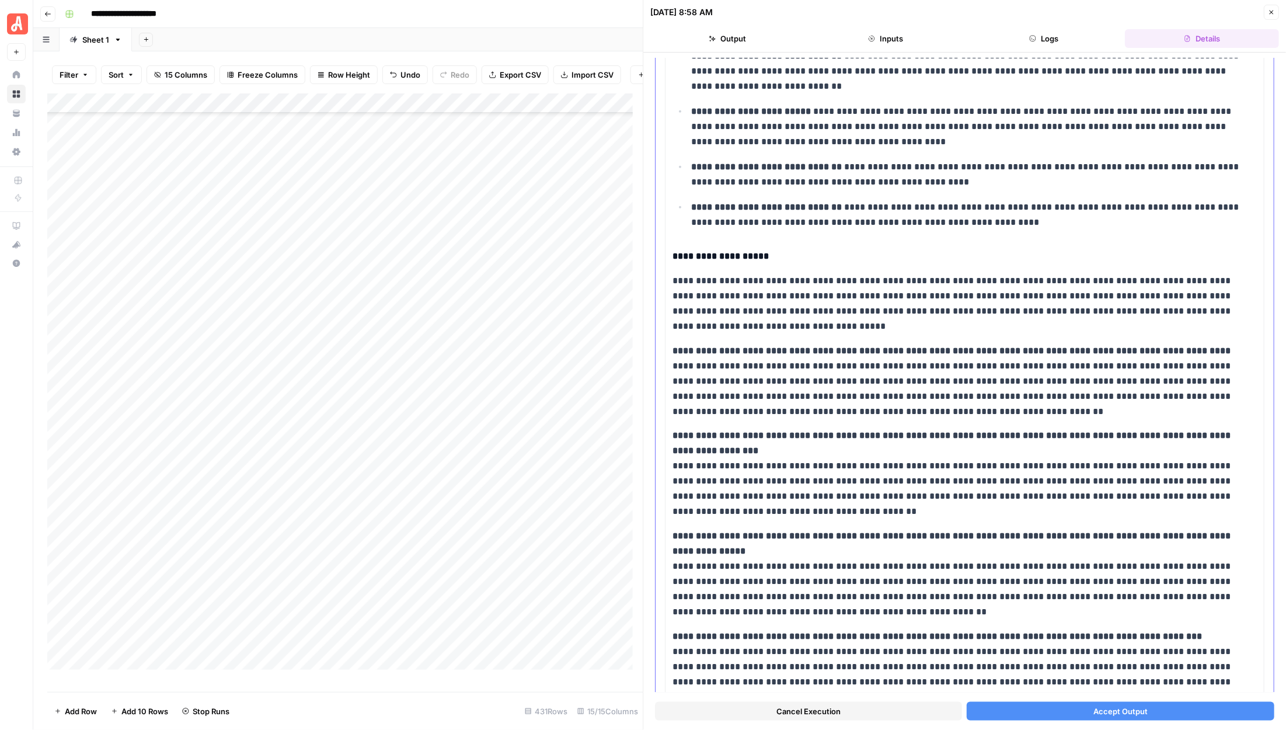
scroll to position [311, 0]
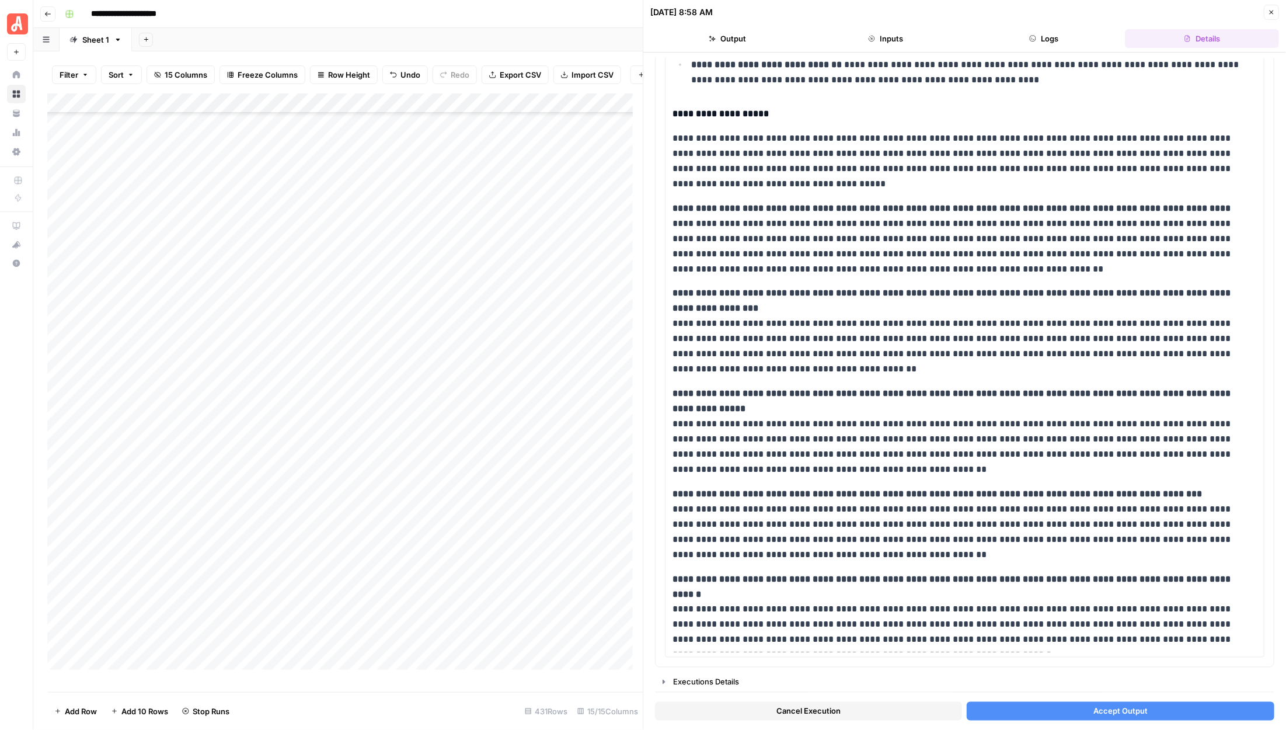
click at [1104, 705] on span "Accept Output" at bounding box center [1120, 711] width 54 height 12
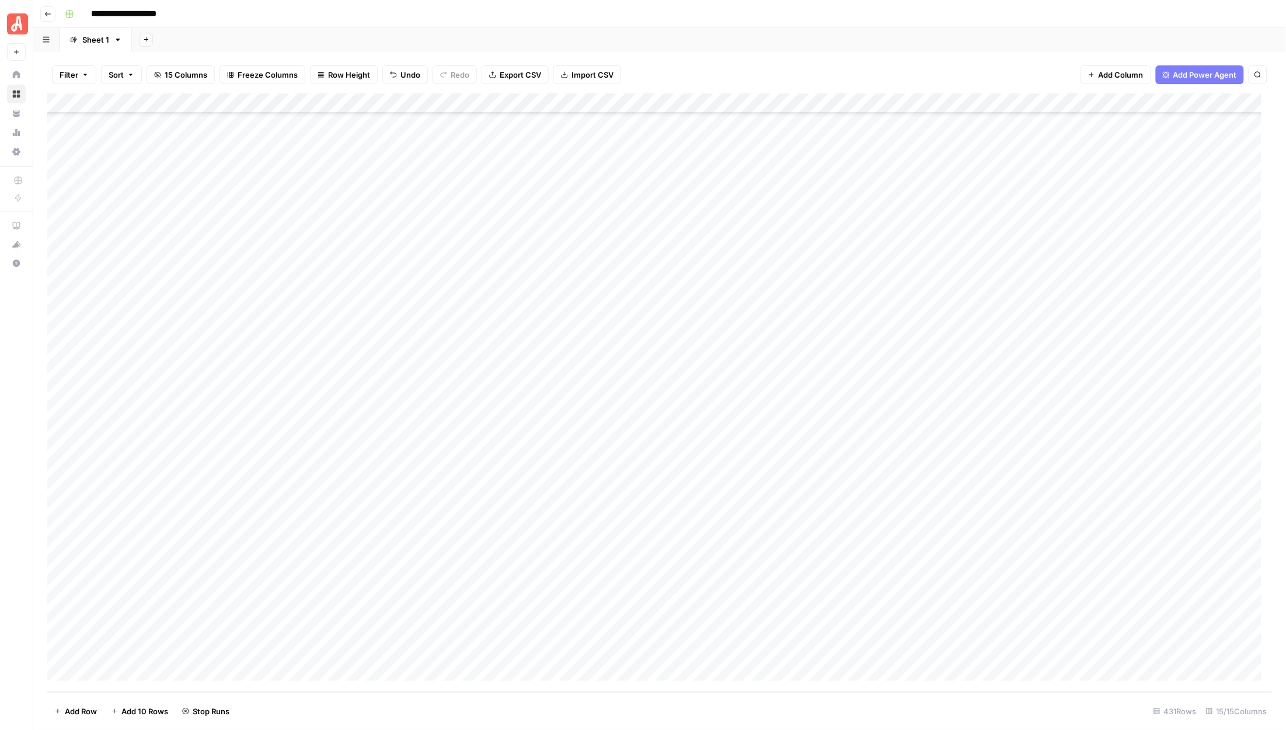
click at [653, 515] on div "Add Column" at bounding box center [659, 392] width 1225 height 598
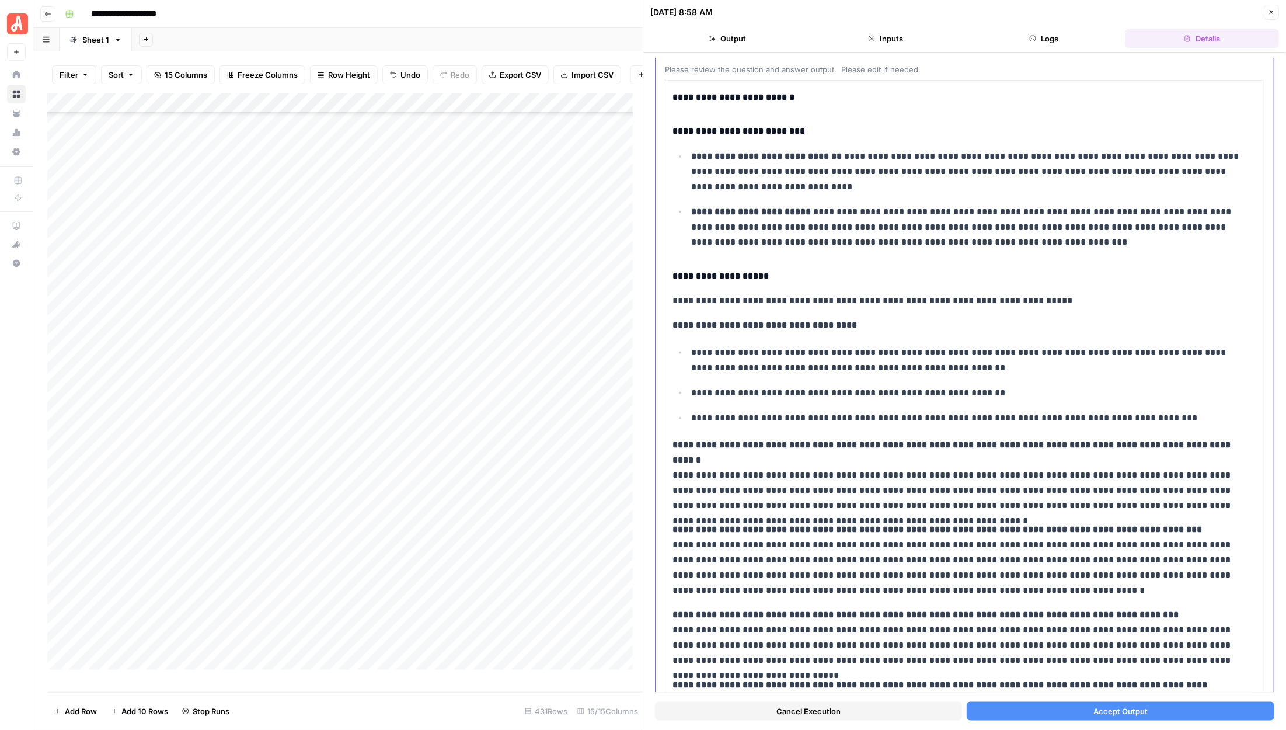
scroll to position [259, 0]
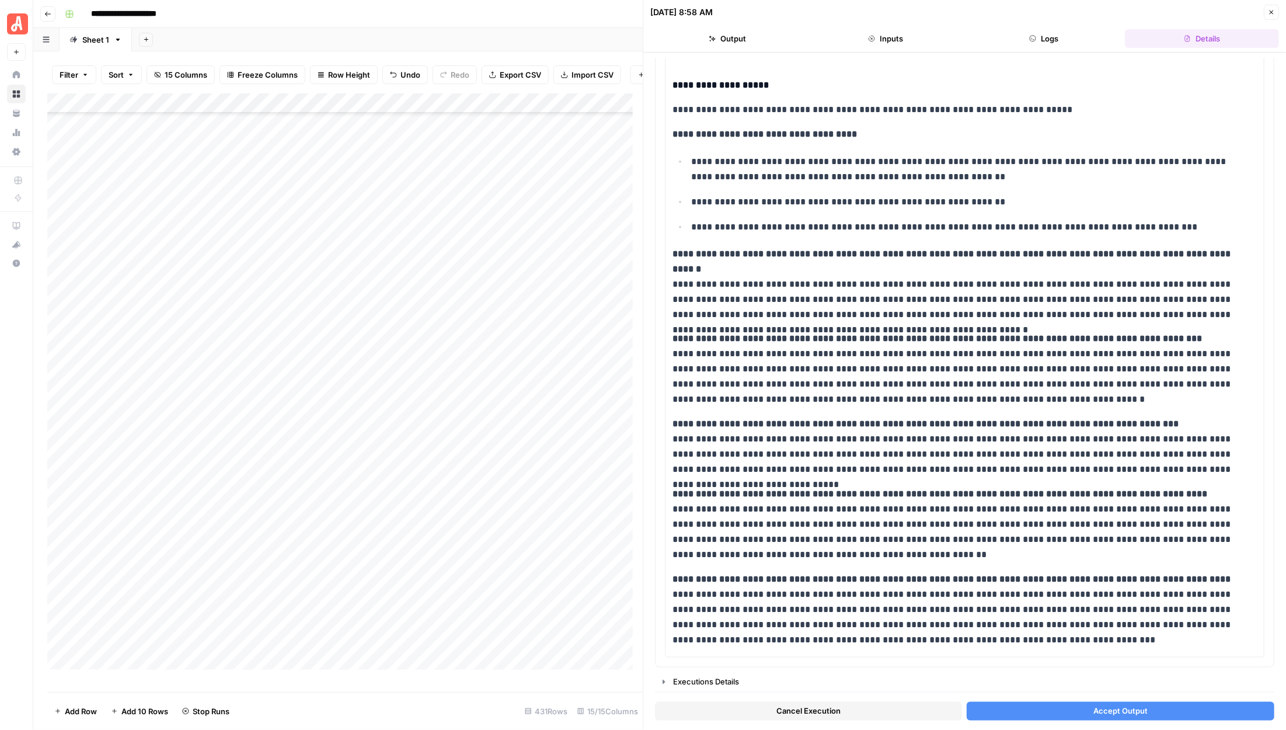
click at [1050, 710] on button "Accept Output" at bounding box center [1120, 711] width 307 height 19
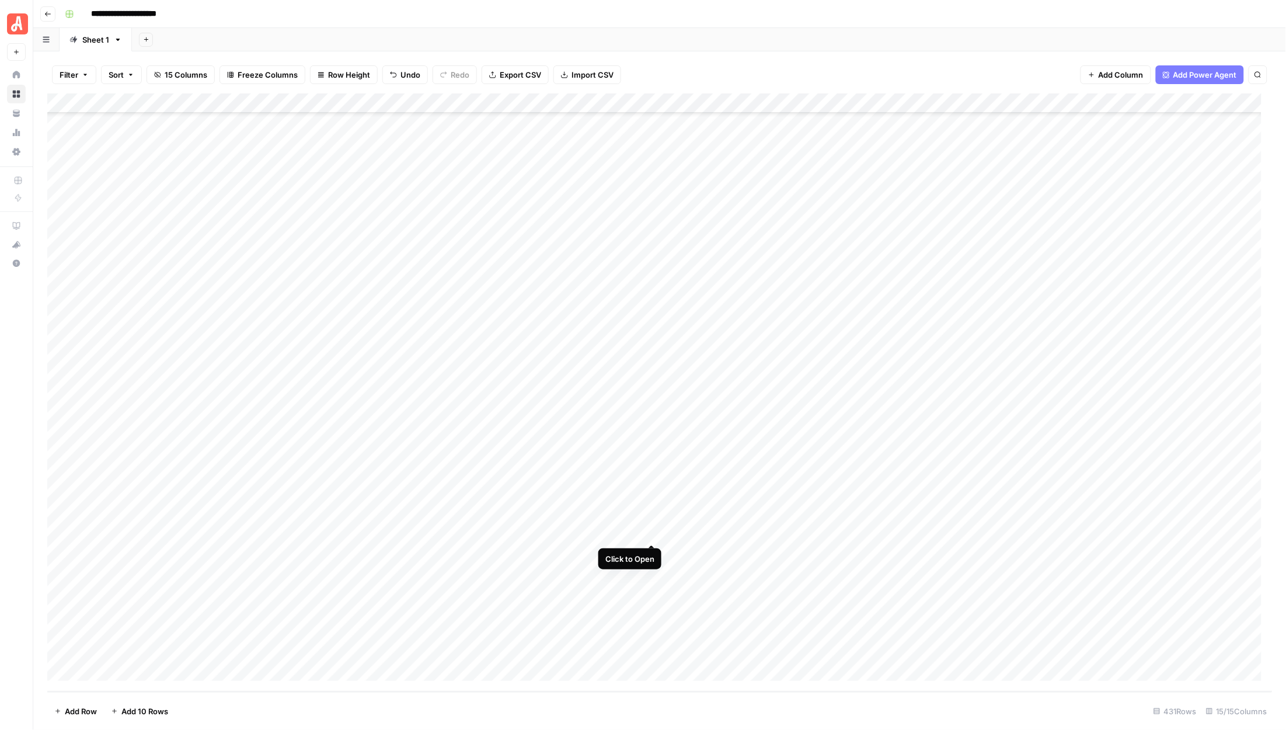
click at [651, 531] on div "Add Column" at bounding box center [659, 392] width 1225 height 598
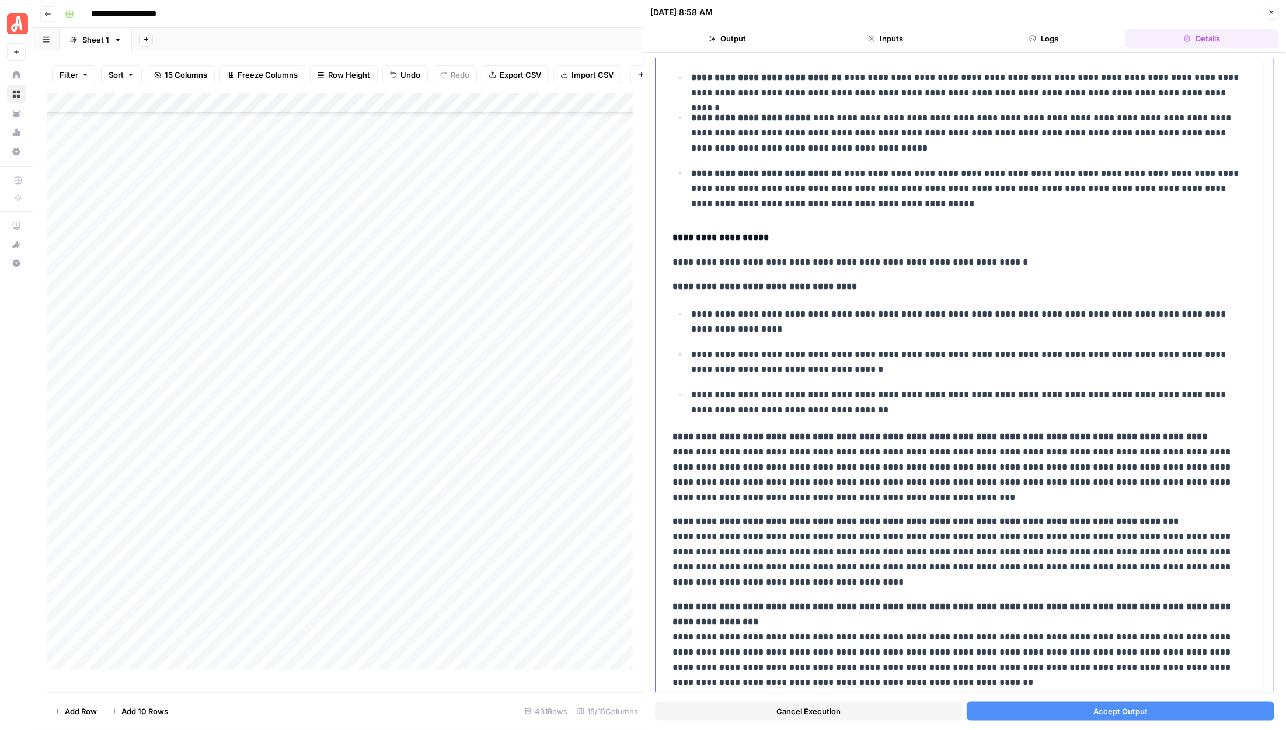
scroll to position [360, 0]
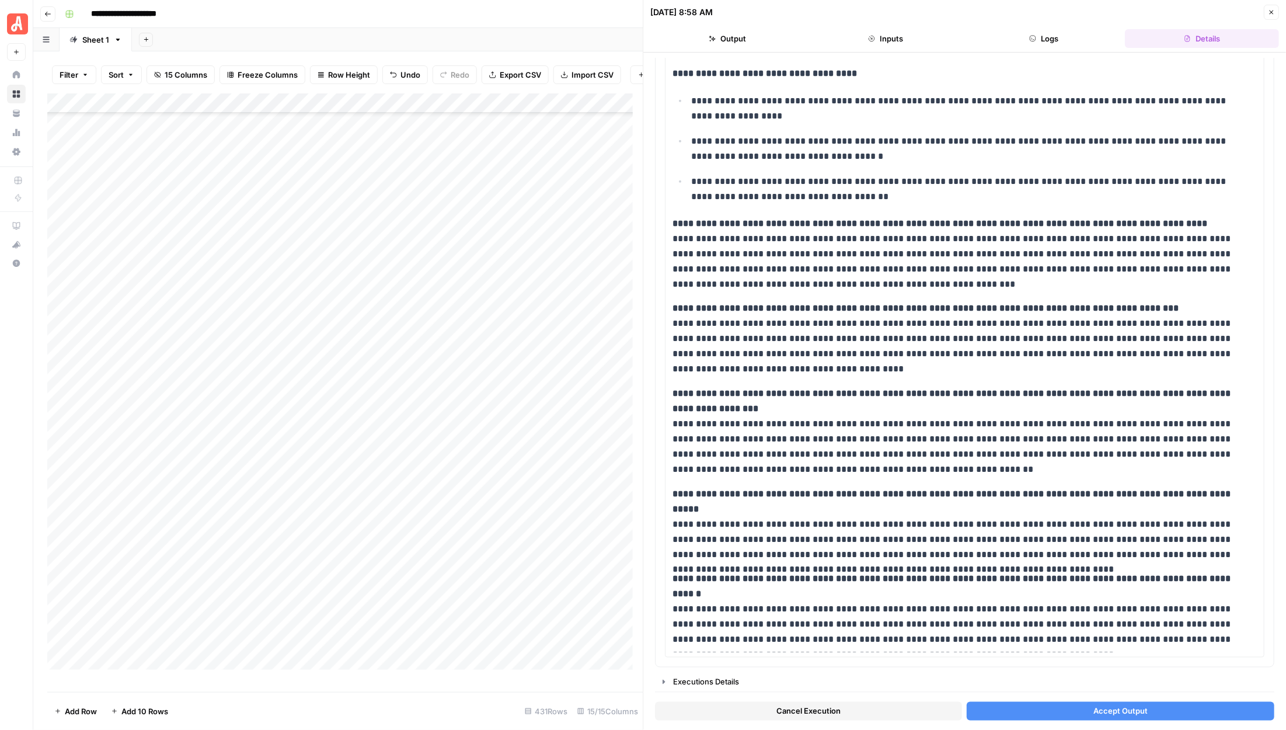
click at [1068, 713] on button "Accept Output" at bounding box center [1120, 711] width 307 height 19
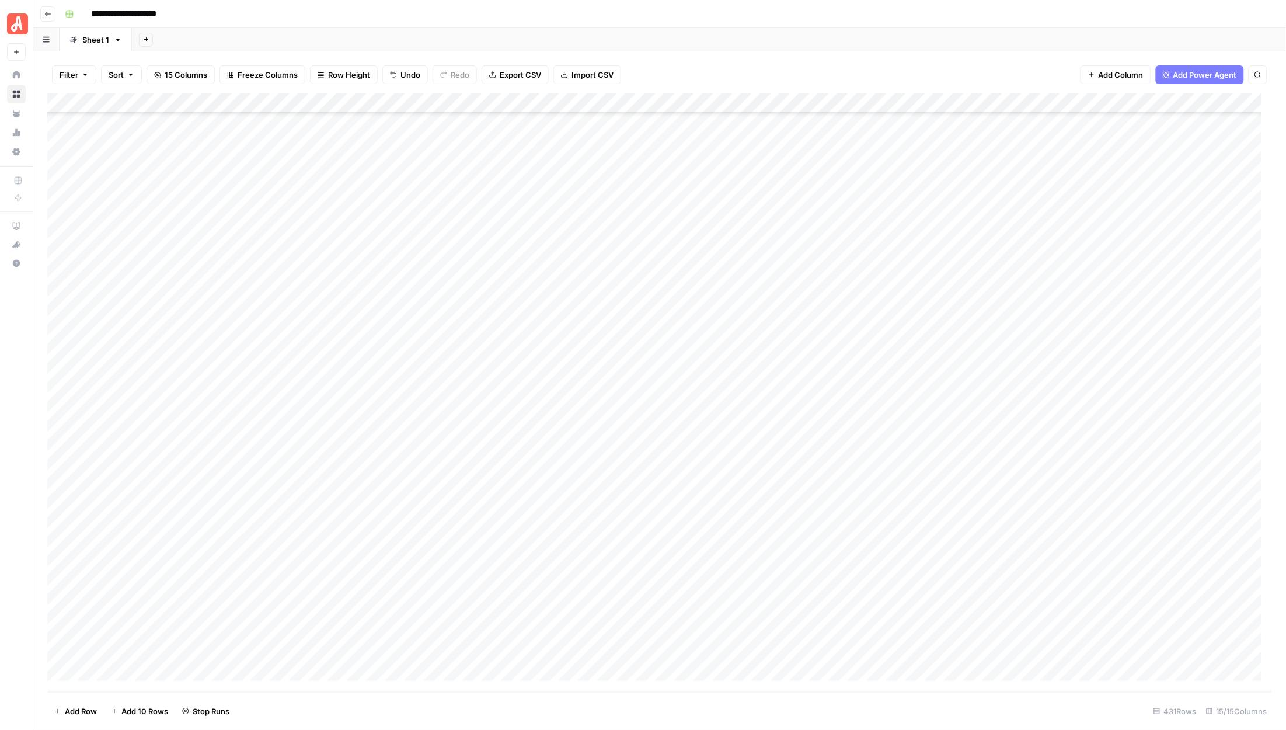
click at [649, 553] on div "Add Column" at bounding box center [659, 392] width 1225 height 598
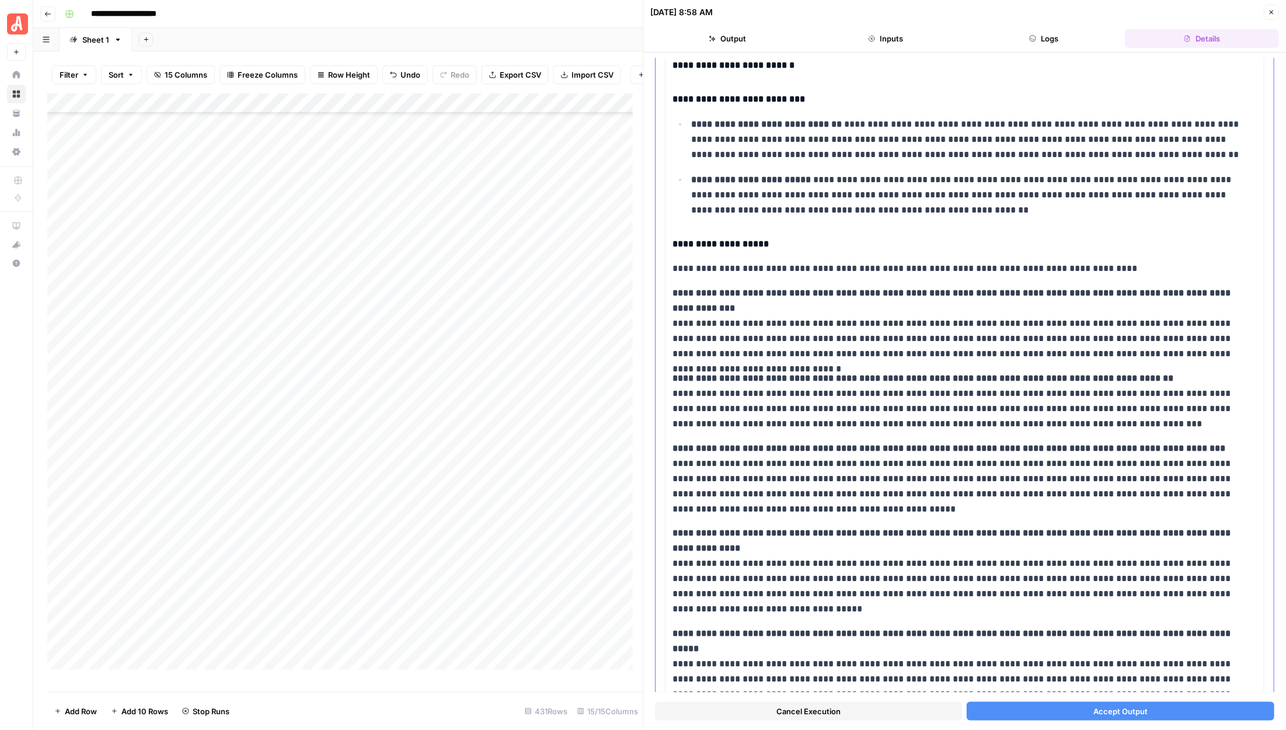
scroll to position [154, 0]
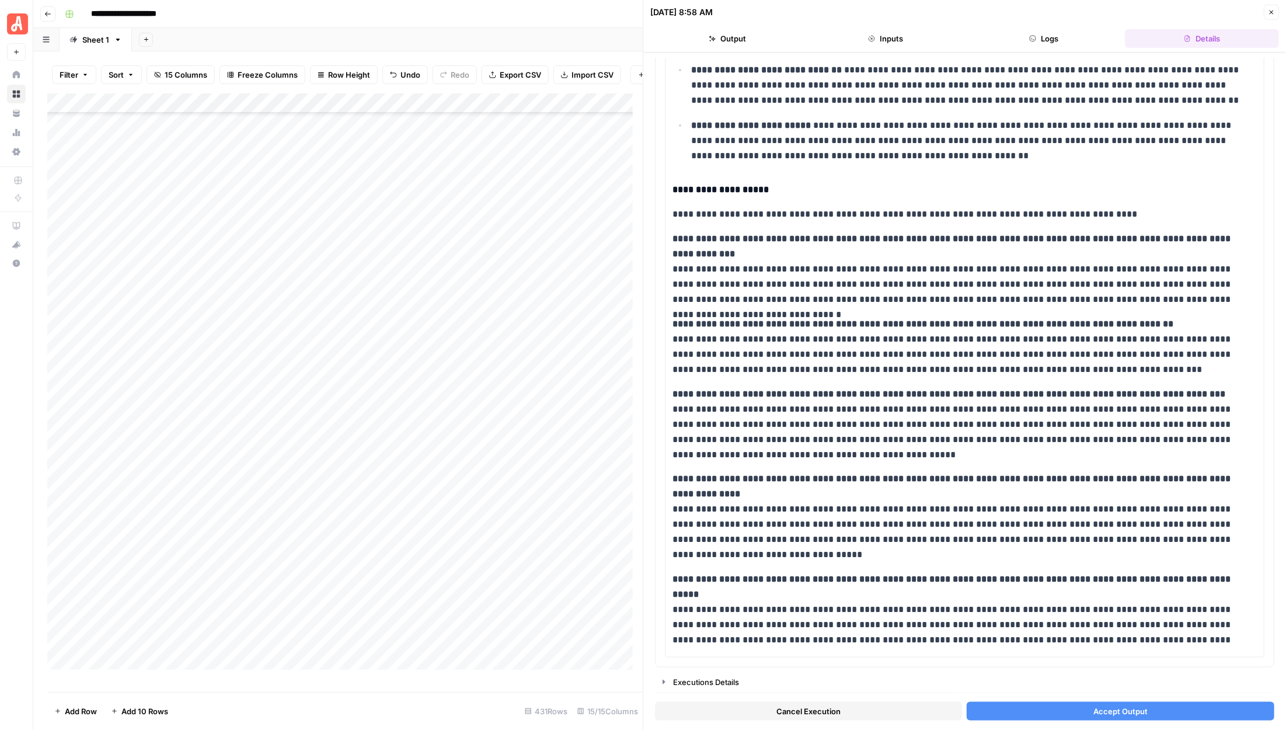
click at [1050, 709] on button "Accept Output" at bounding box center [1120, 711] width 307 height 19
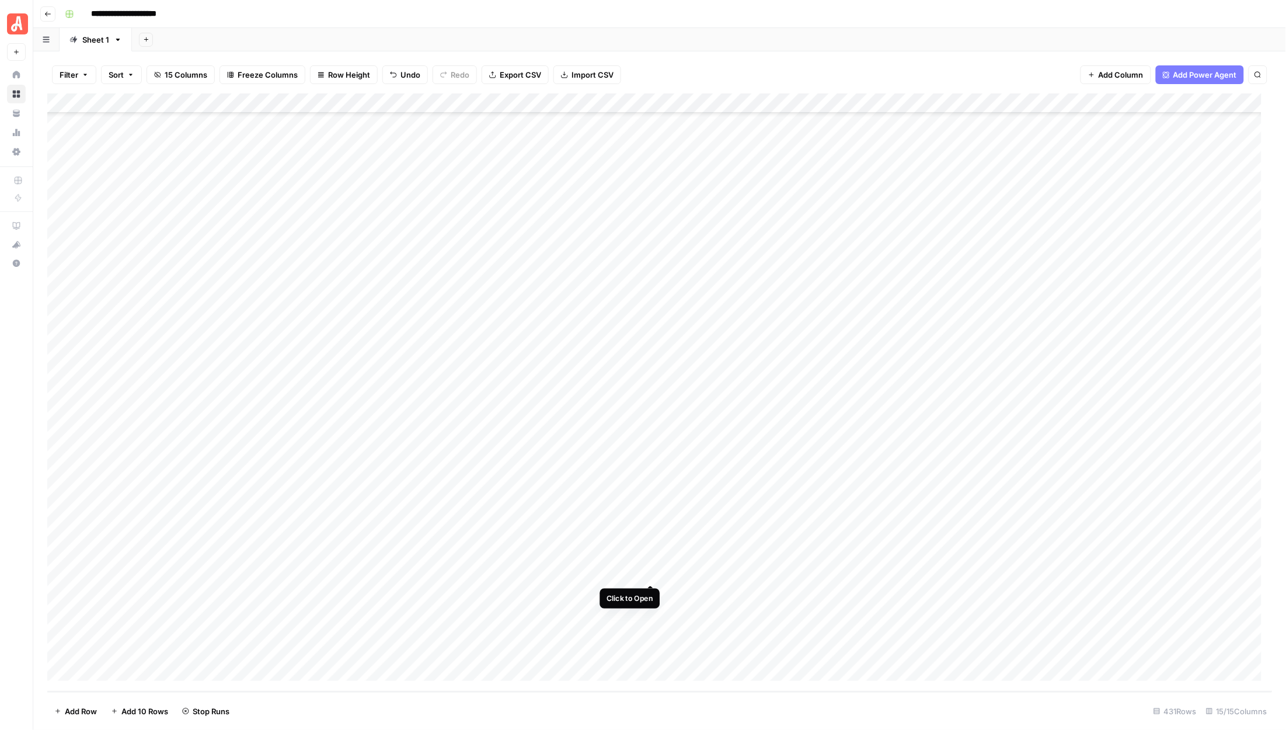
click at [646, 570] on div "Add Column" at bounding box center [659, 392] width 1225 height 598
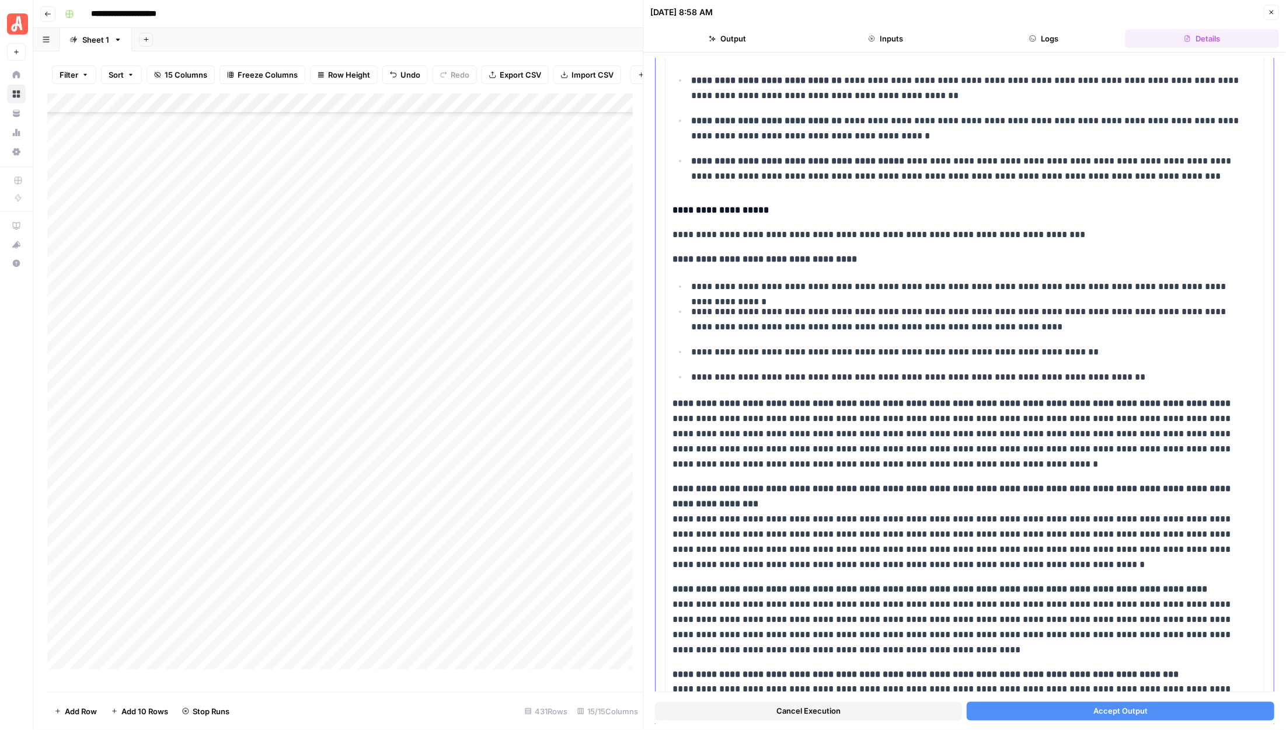
scroll to position [390, 0]
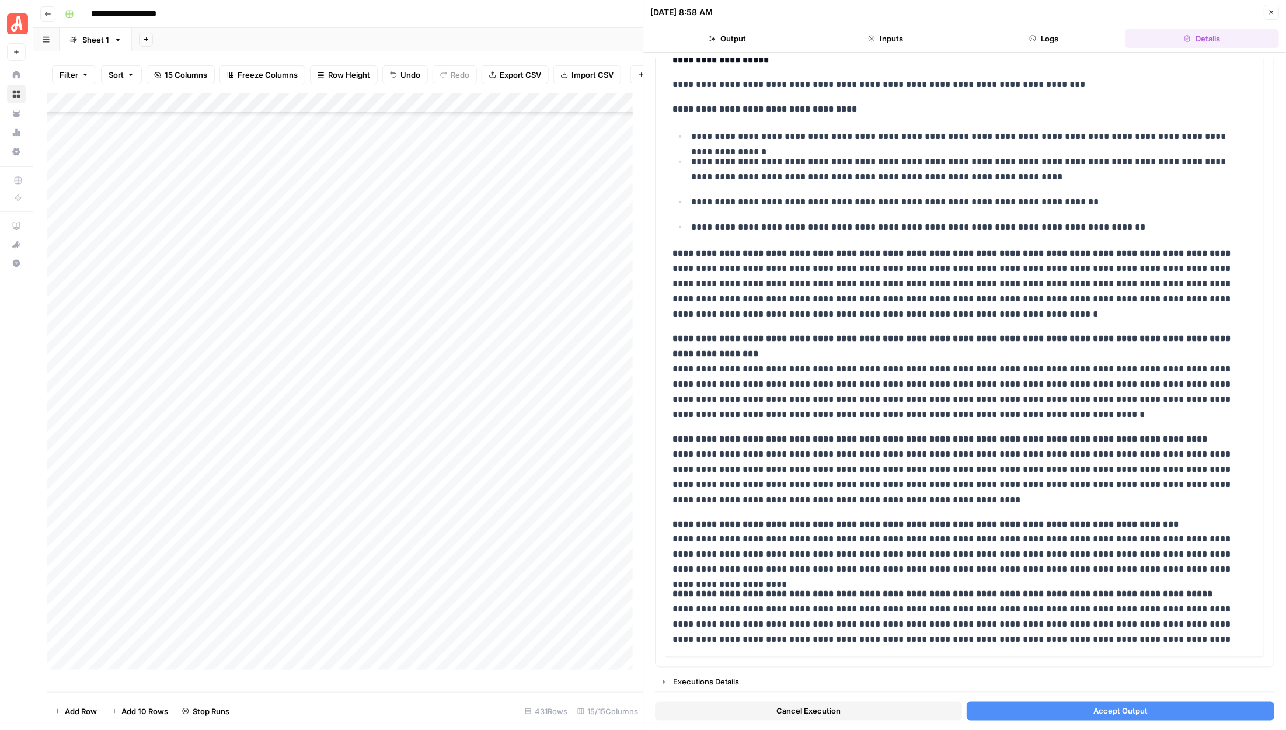
click at [1050, 705] on button "Accept Output" at bounding box center [1120, 711] width 307 height 19
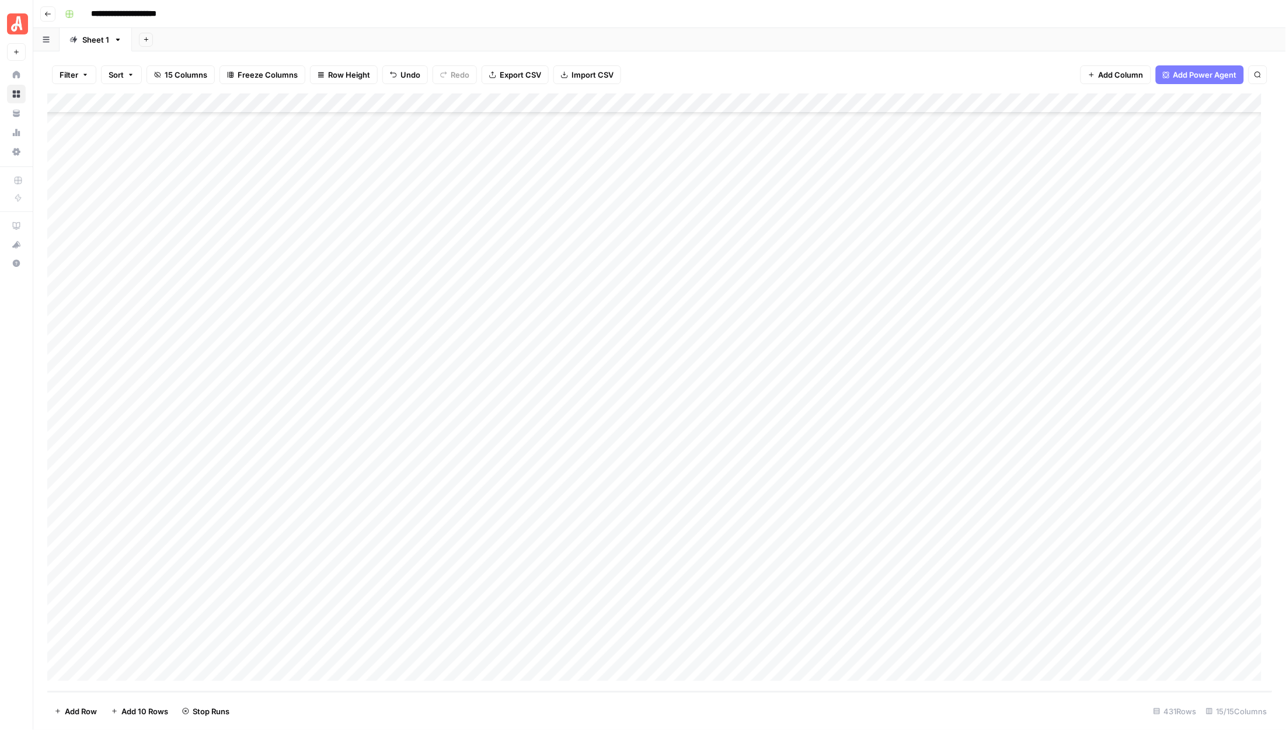
click at [649, 593] on div "Add Column" at bounding box center [659, 392] width 1225 height 598
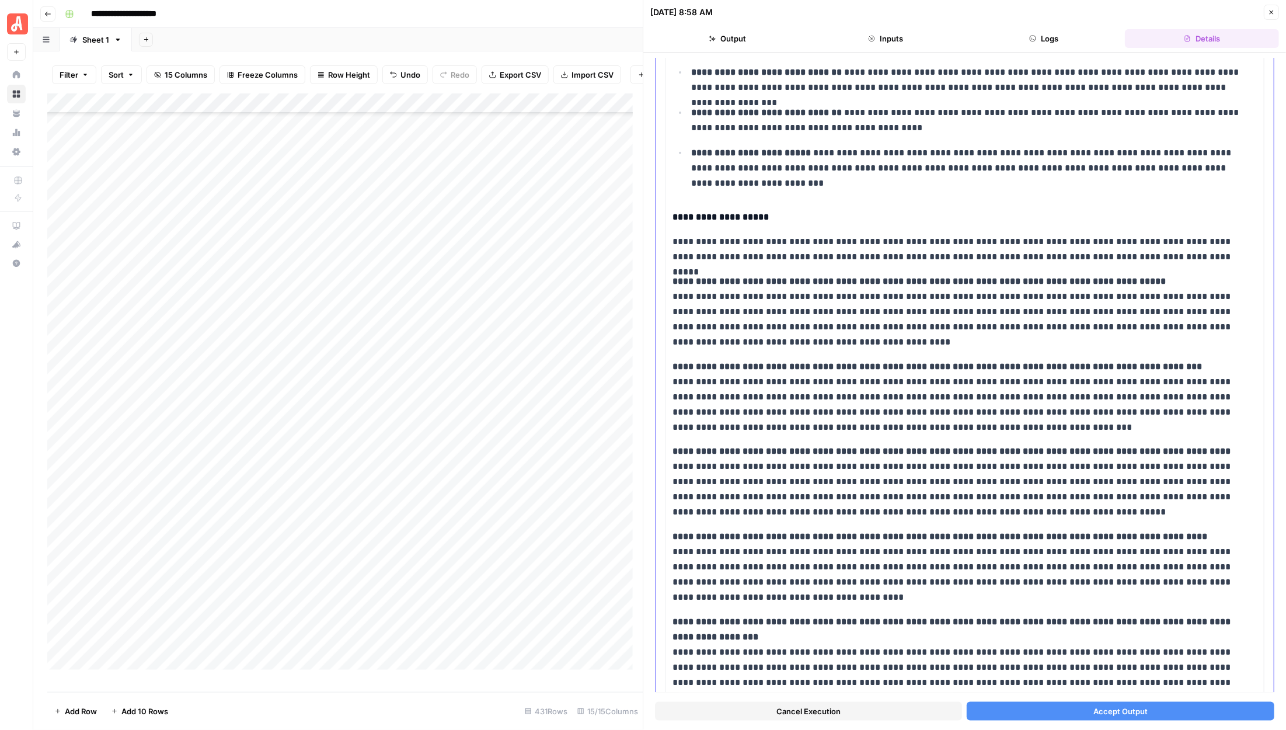
scroll to position [209, 0]
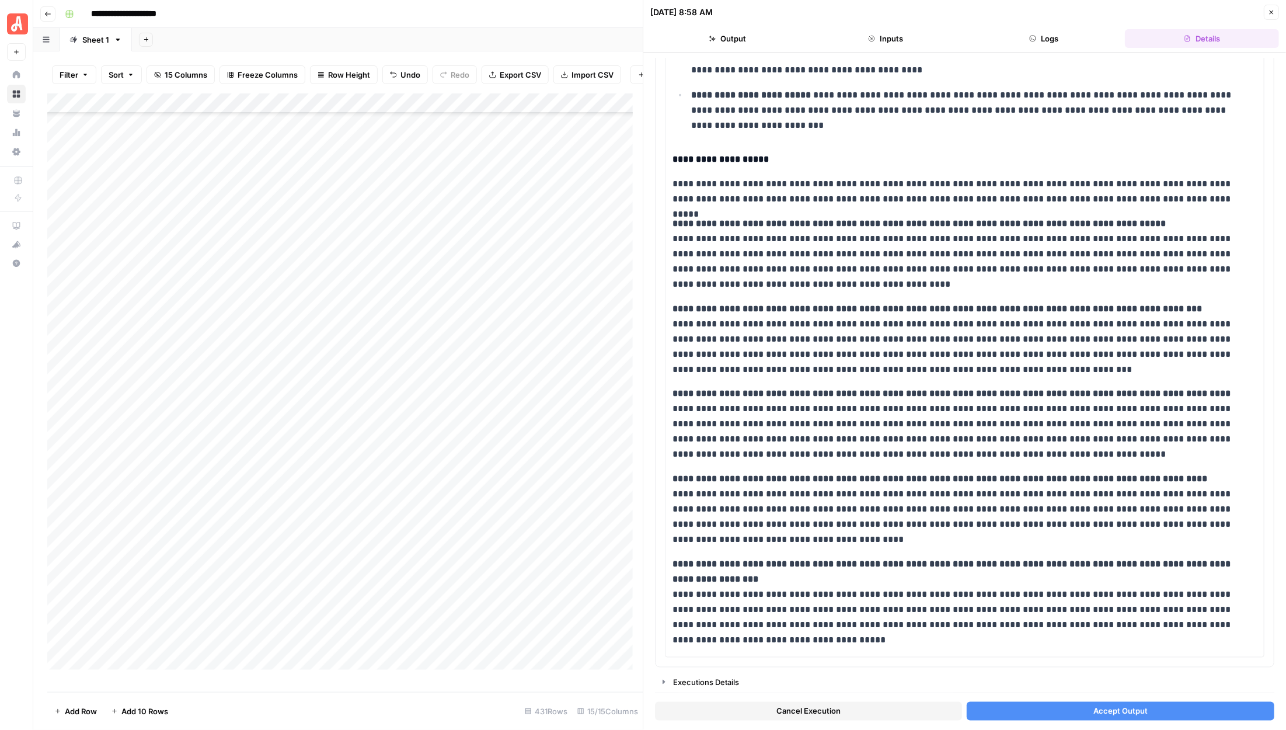
click at [1042, 707] on button "Accept Output" at bounding box center [1120, 711] width 307 height 19
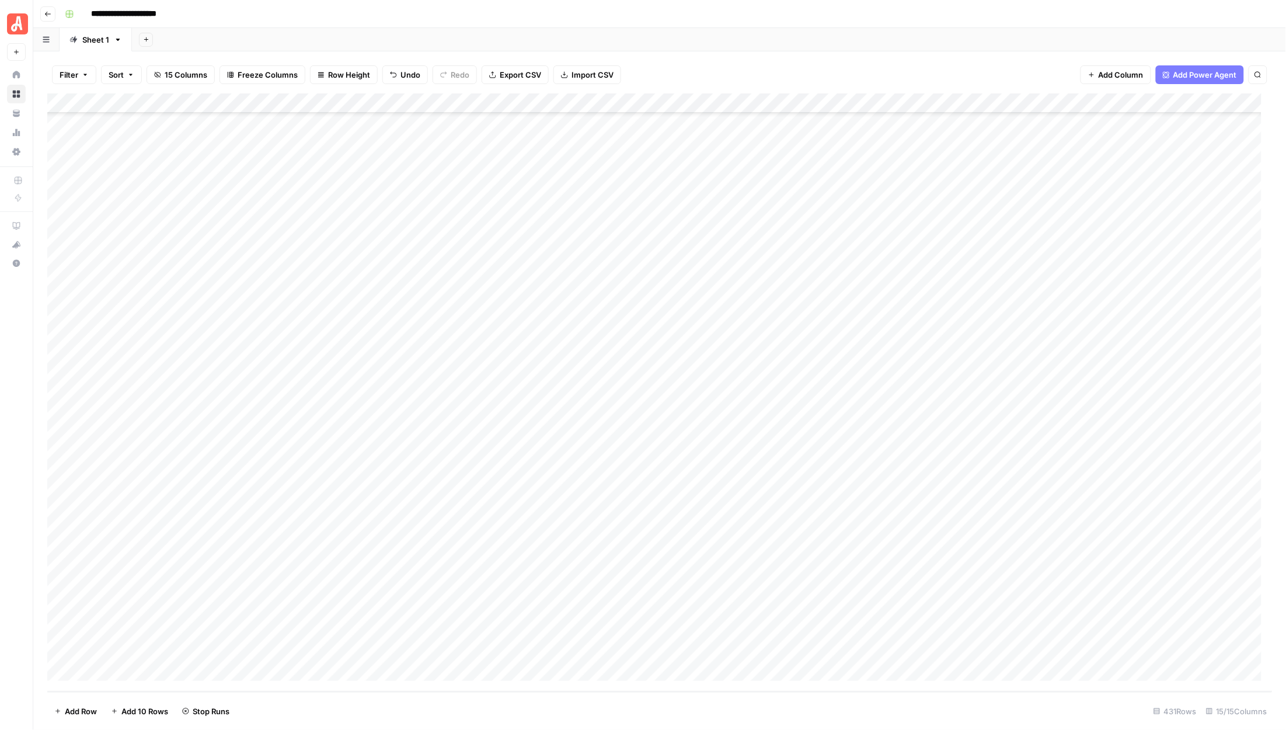
click at [649, 608] on div "Add Column" at bounding box center [659, 392] width 1225 height 598
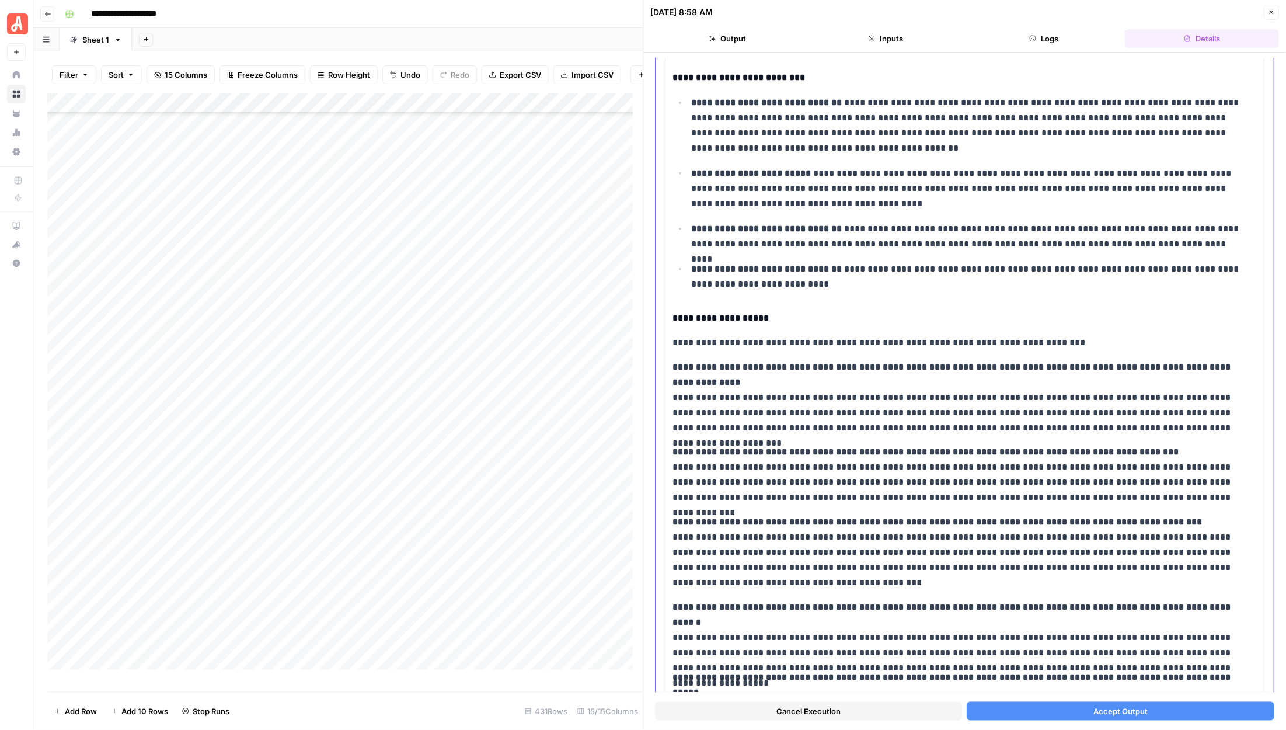
scroll to position [204, 0]
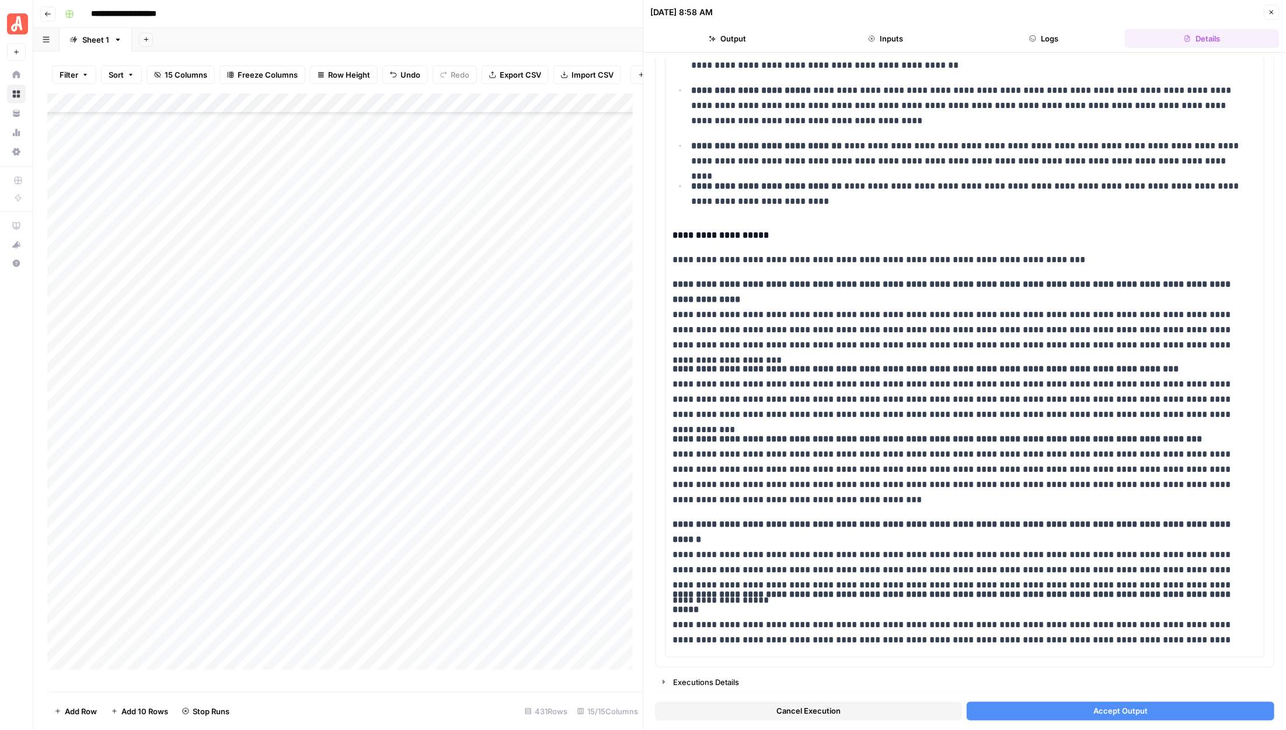
click at [1024, 710] on button "Accept Output" at bounding box center [1120, 711] width 307 height 19
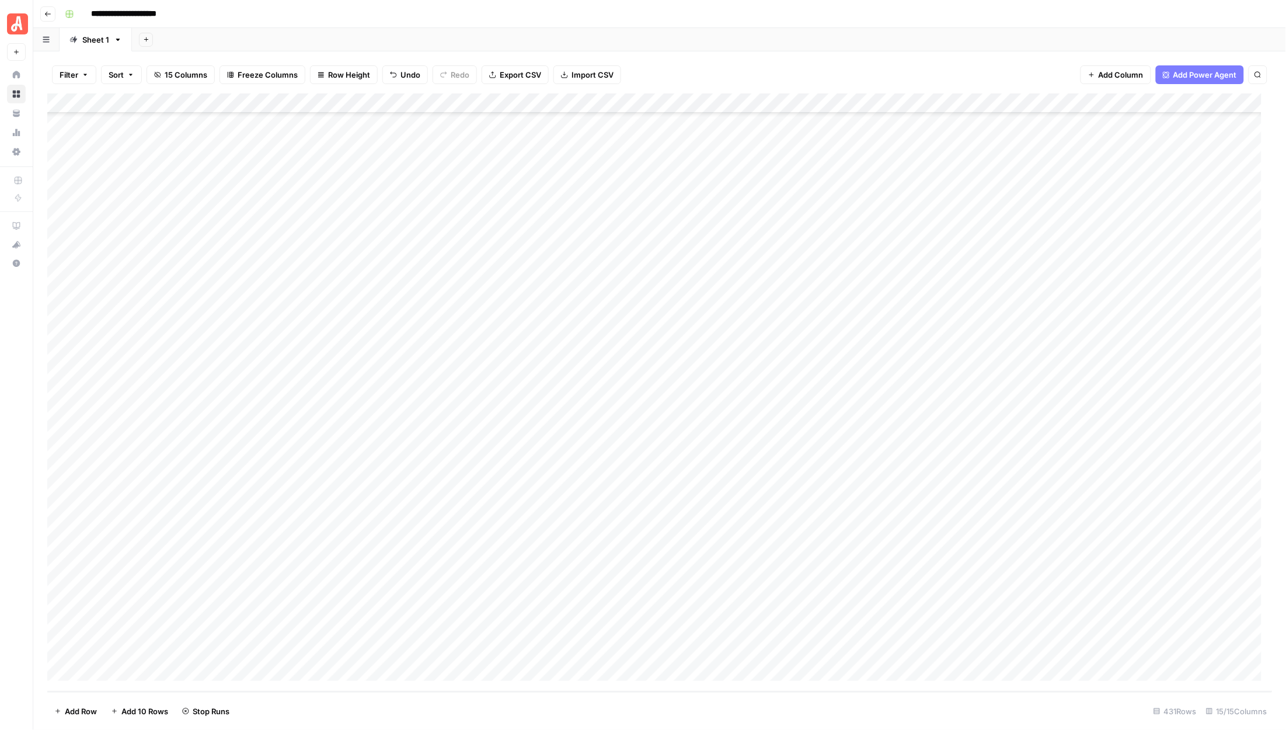
click at [652, 629] on div "Add Column" at bounding box center [659, 392] width 1225 height 598
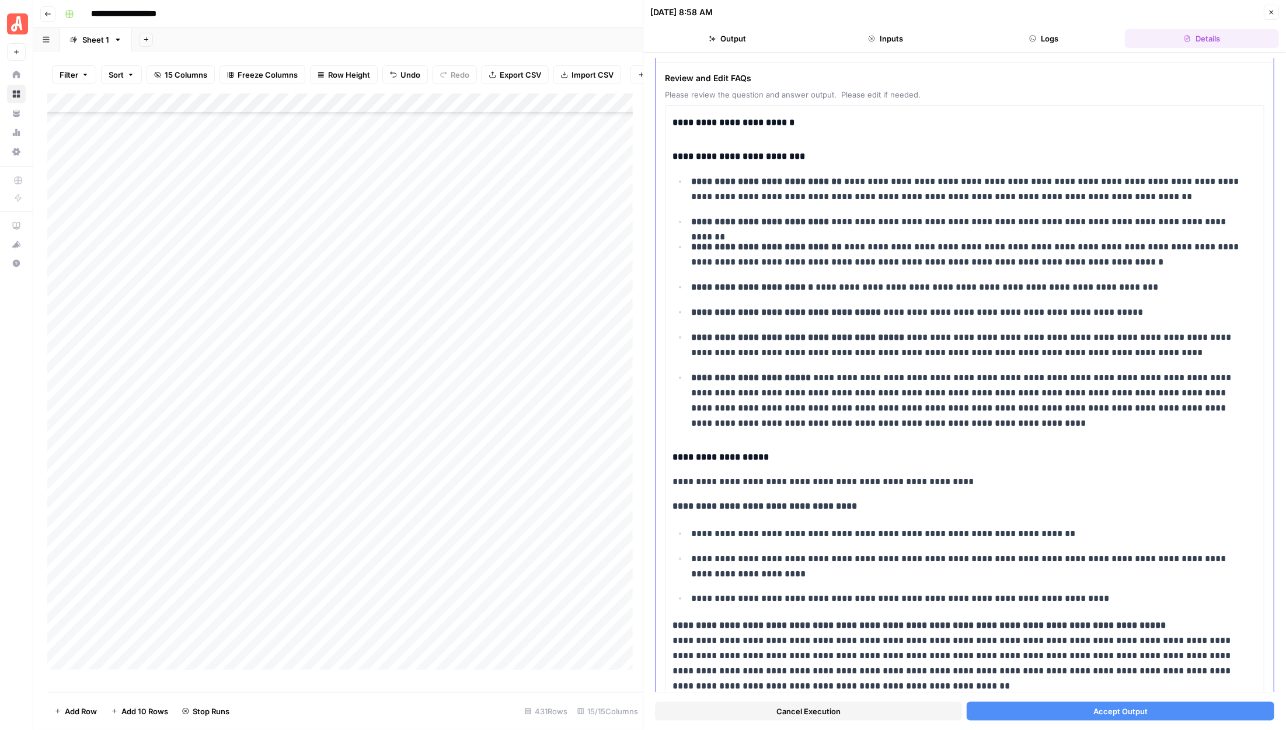
scroll to position [445, 0]
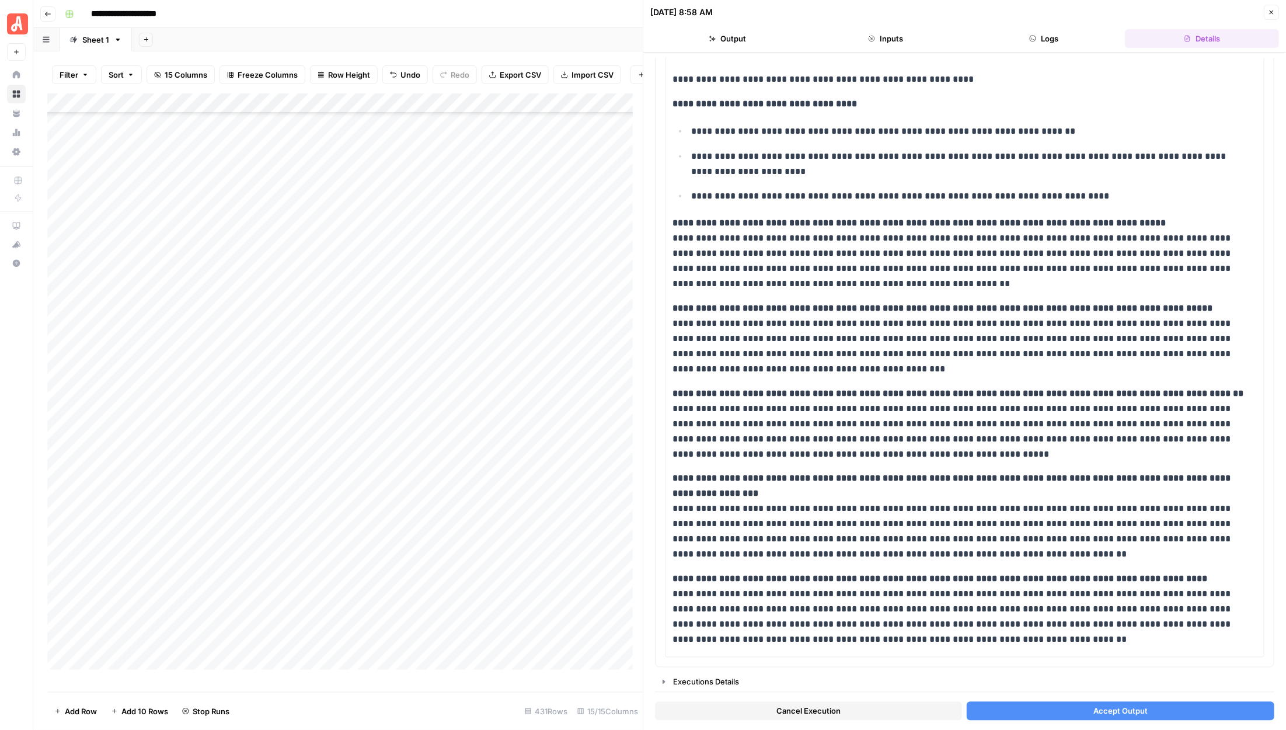
click at [1051, 711] on button "Accept Output" at bounding box center [1120, 711] width 307 height 19
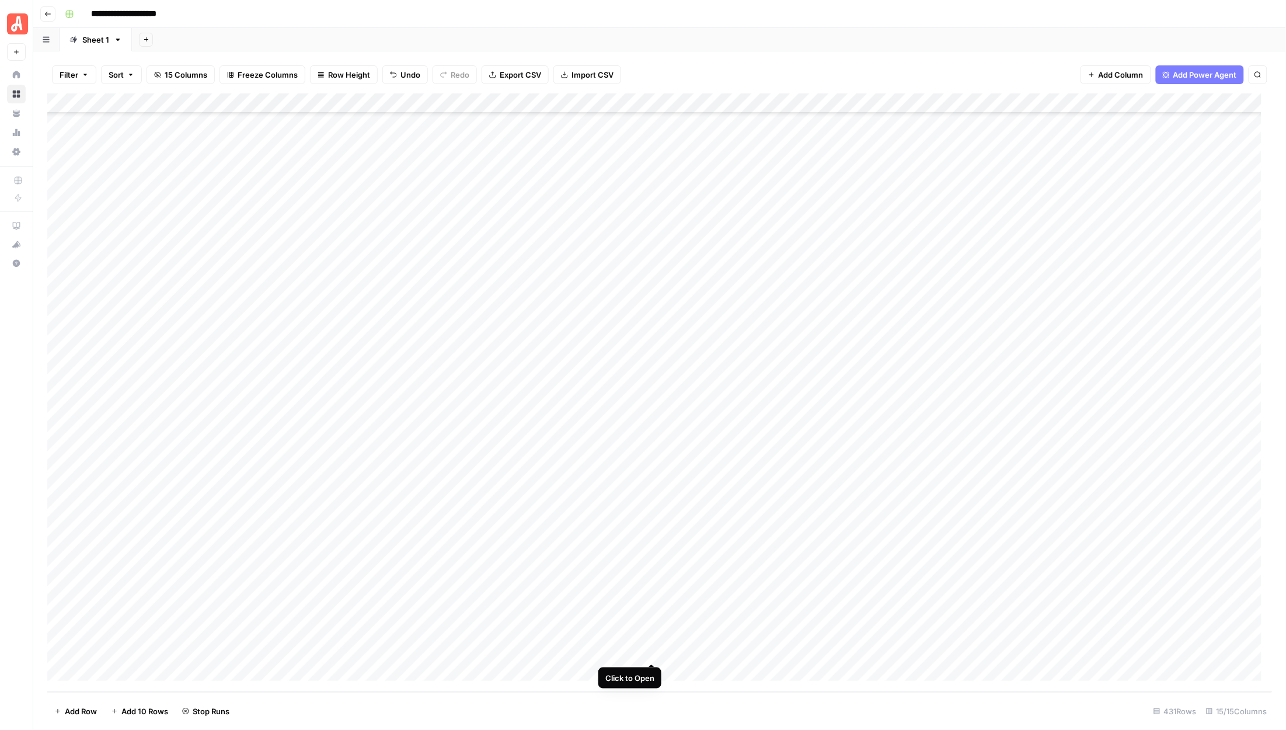
click at [651, 651] on div "Add Column" at bounding box center [659, 392] width 1225 height 598
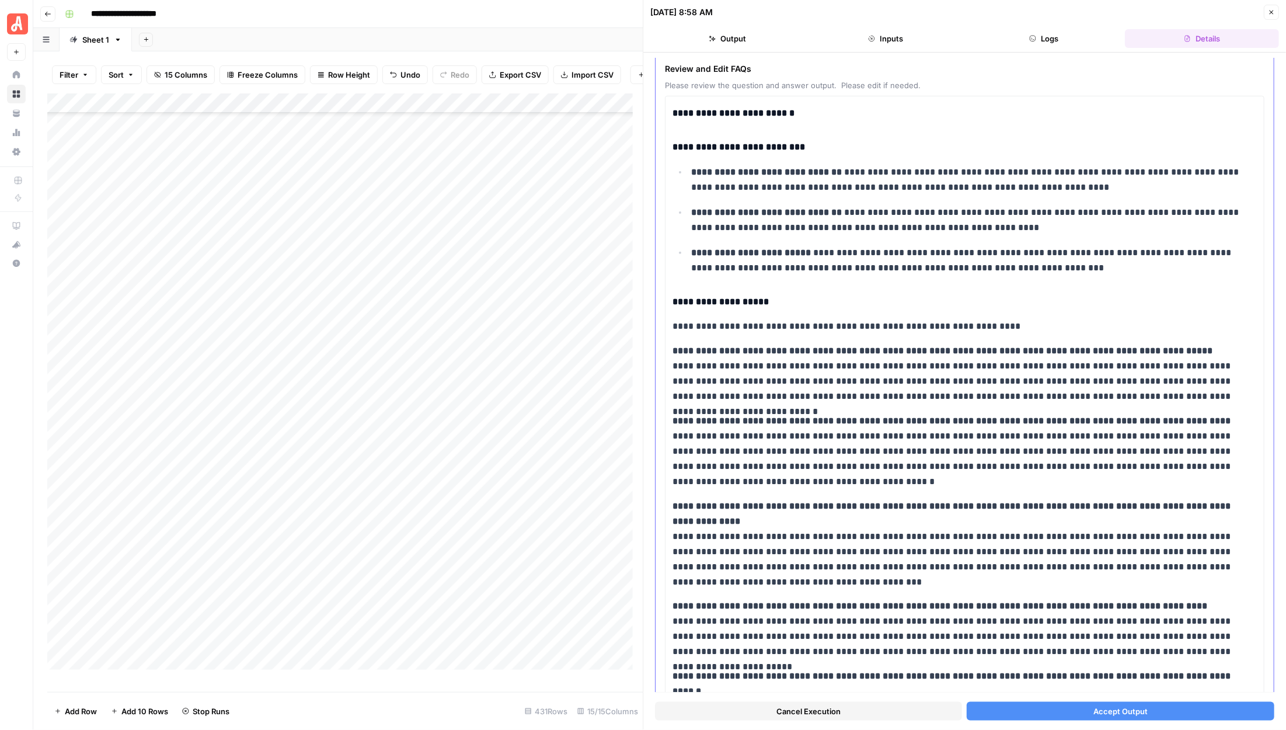
scroll to position [149, 0]
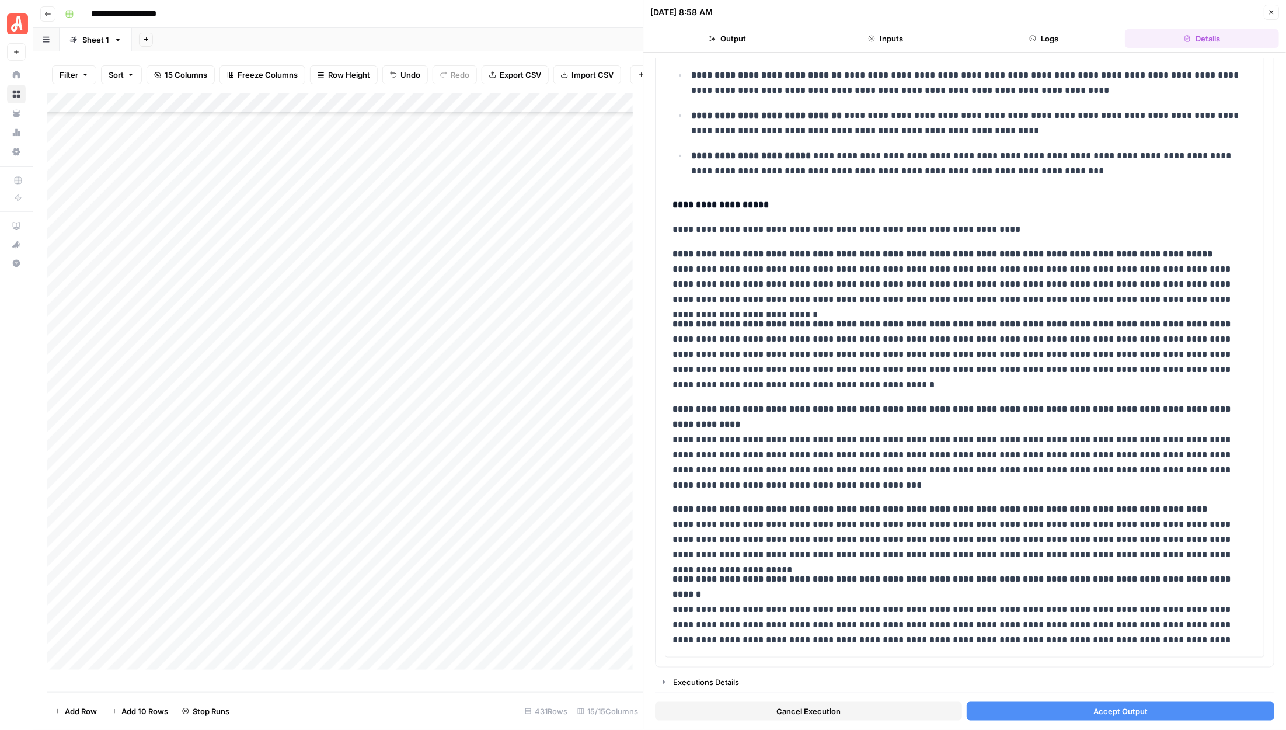
click at [1046, 702] on button "Accept Output" at bounding box center [1120, 711] width 307 height 19
